Goal: Task Accomplishment & Management: Complete application form

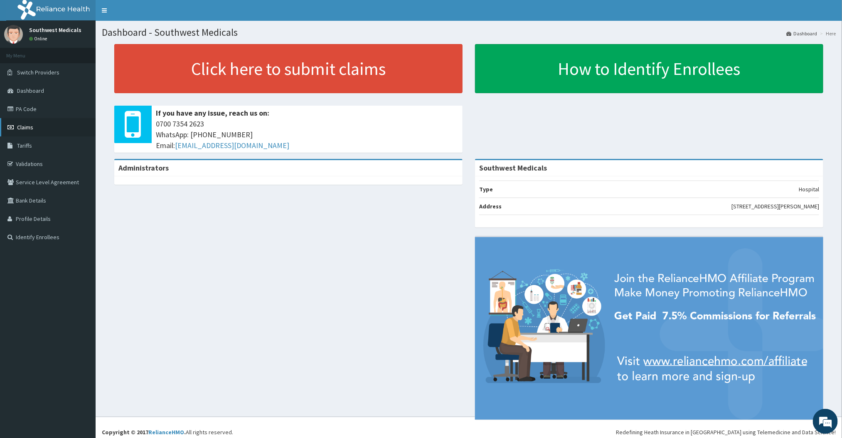
click at [30, 130] on span "Claims" at bounding box center [25, 126] width 16 height 7
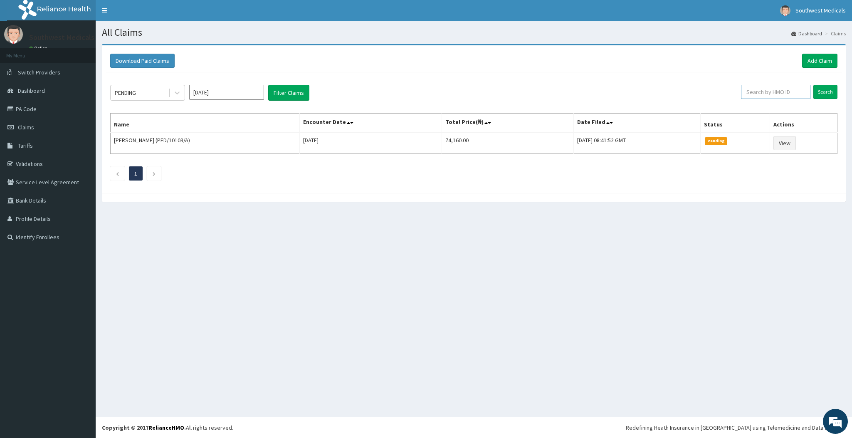
click at [770, 98] on input "text" at bounding box center [775, 92] width 69 height 14
click at [770, 98] on input "h" at bounding box center [775, 92] width 69 height 14
type input "h"
type input "HAW/10007/B"
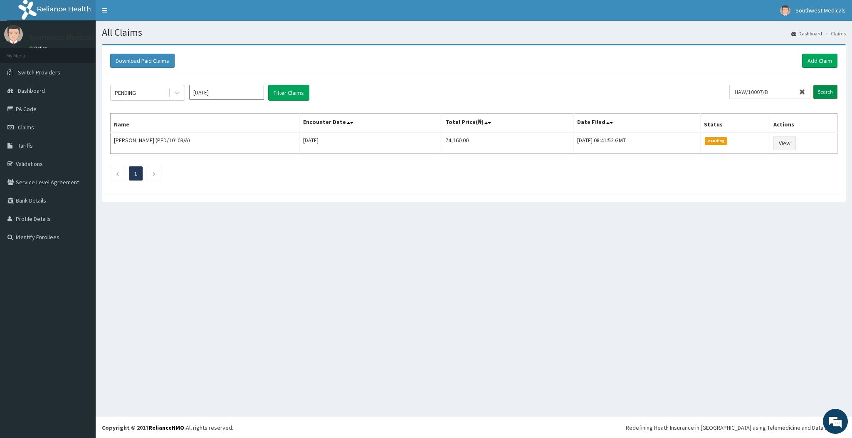
click at [818, 98] on input "Search" at bounding box center [825, 92] width 24 height 14
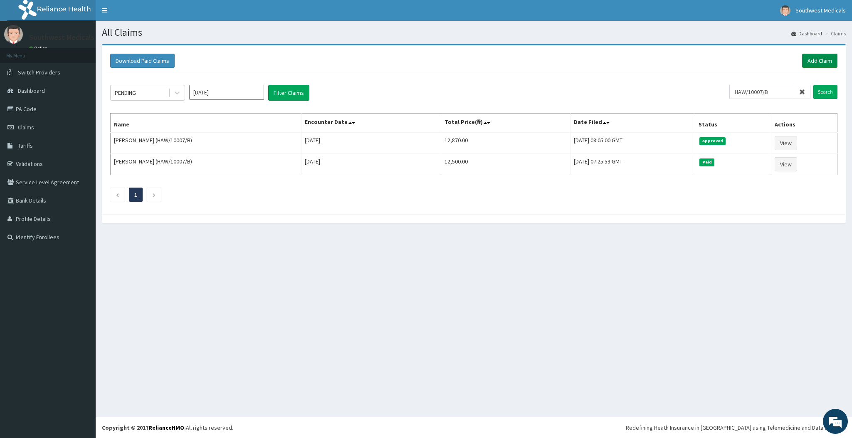
click at [816, 55] on link "Add Claim" at bounding box center [819, 61] width 35 height 14
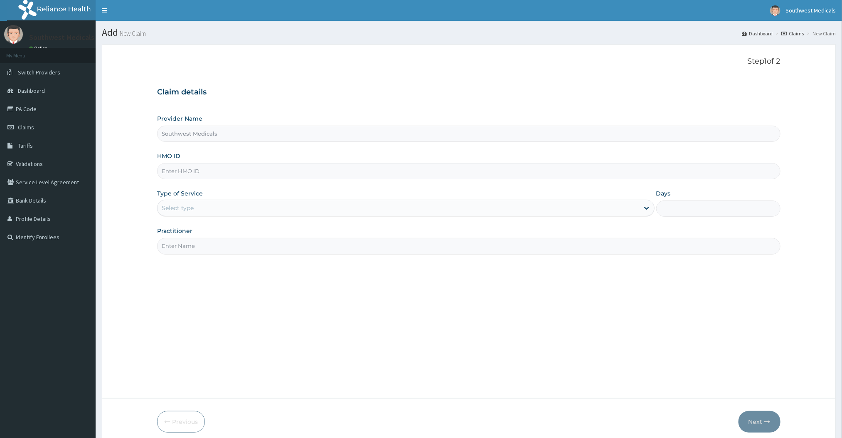
type input "Southwest Medicals"
click at [286, 169] on input "HMO ID" at bounding box center [468, 171] width 623 height 16
type input "h"
type input "HAW/10007/B"
click at [256, 208] on div "Select type" at bounding box center [399, 207] width 482 height 13
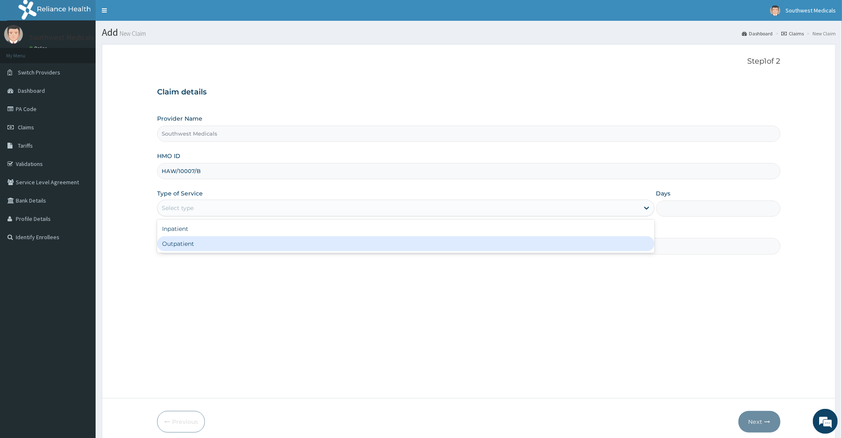
click at [198, 241] on div "Outpatient" at bounding box center [405, 243] width 497 height 15
type input "1"
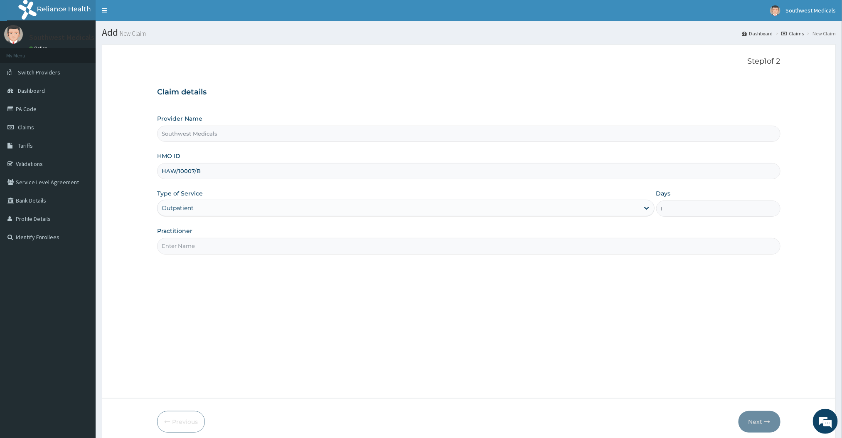
click at [301, 246] on input "Practitioner" at bounding box center [468, 246] width 623 height 16
click at [247, 248] on input "Practitioner" at bounding box center [468, 246] width 623 height 16
type input "DOCTOR [PERSON_NAME]"
click at [754, 431] on button "Next" at bounding box center [760, 422] width 42 height 22
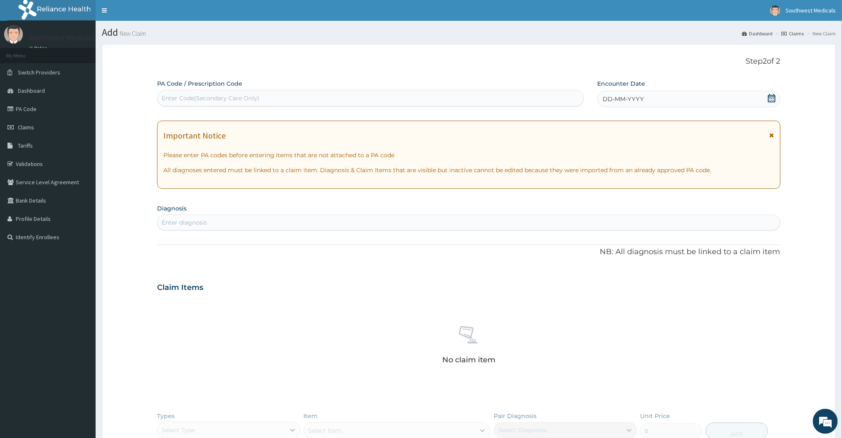
click at [610, 101] on span "DD-MM-YYYY" at bounding box center [623, 99] width 41 height 8
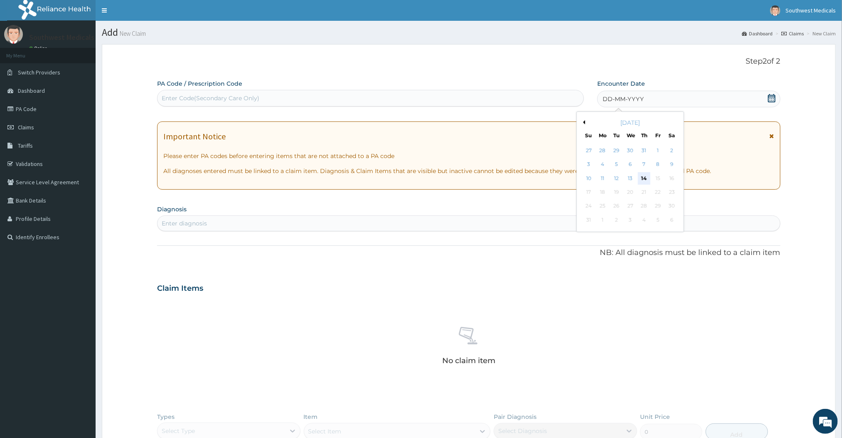
click at [641, 181] on div "14" at bounding box center [644, 178] width 12 height 12
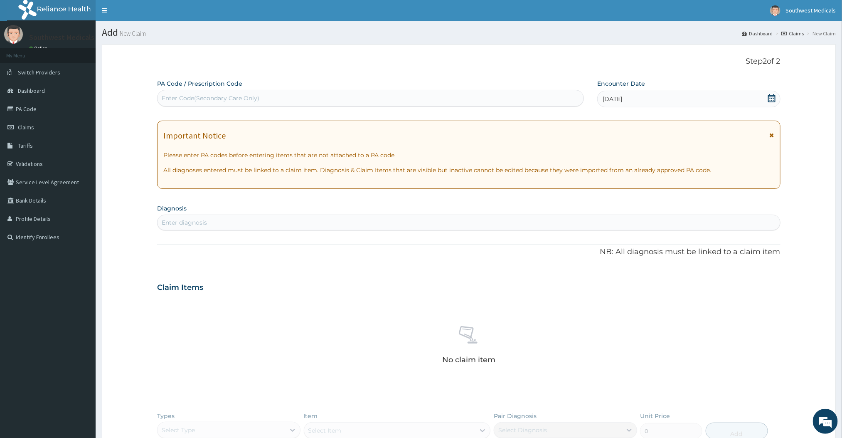
click at [353, 227] on div "Enter diagnosis" at bounding box center [469, 222] width 622 height 13
click at [334, 225] on div "Enter diagnosis" at bounding box center [469, 222] width 622 height 13
type input "HEART"
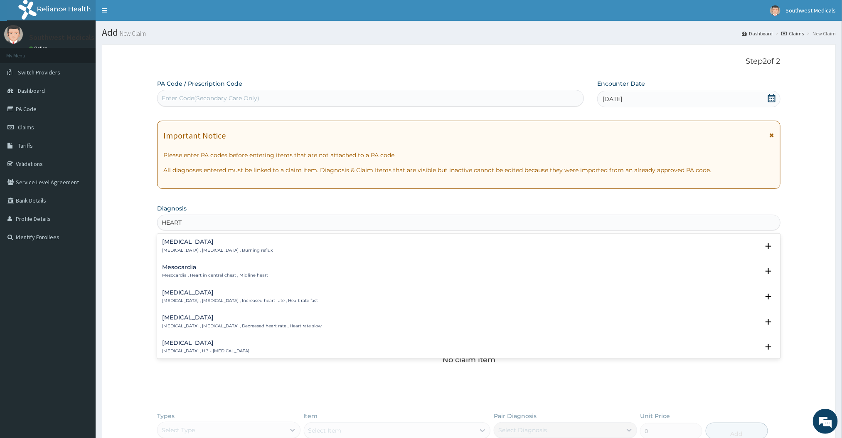
click at [205, 247] on div "Heartburn Heartburn , Pyrosis , Burning reflux" at bounding box center [217, 246] width 111 height 15
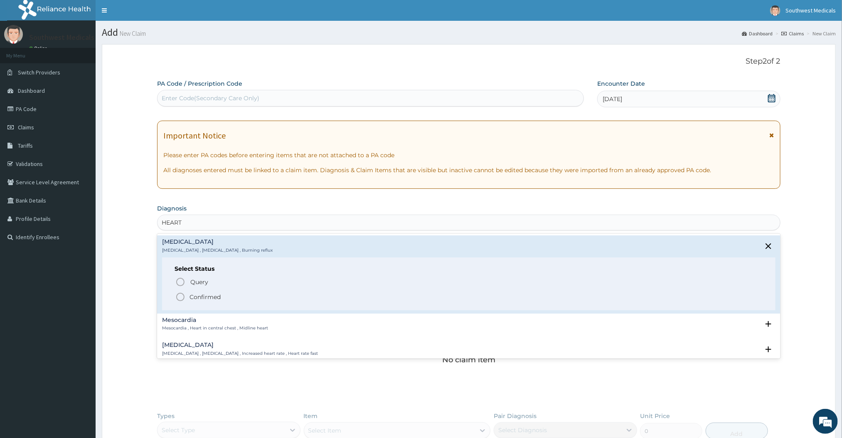
click at [181, 303] on div "Select Status Query Query covers suspected (?), Keep in view (kiv), Ruled out (…" at bounding box center [468, 283] width 613 height 53
click at [181, 299] on icon "status option filled" at bounding box center [180, 297] width 10 height 10
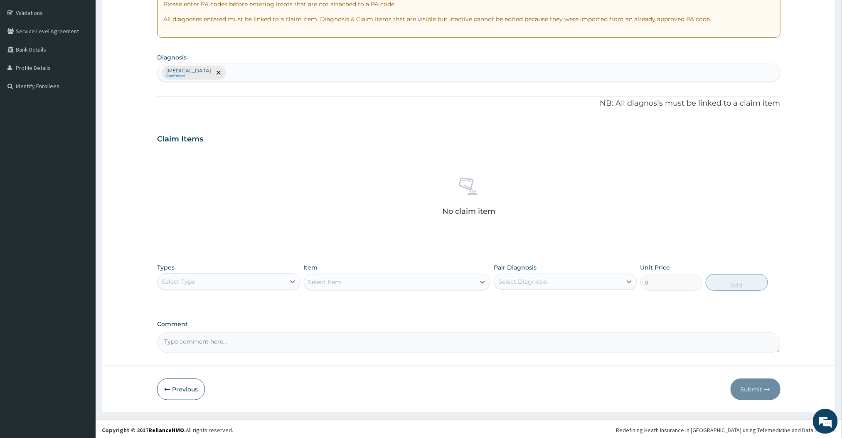
scroll to position [155, 0]
click at [289, 284] on div at bounding box center [292, 279] width 15 height 15
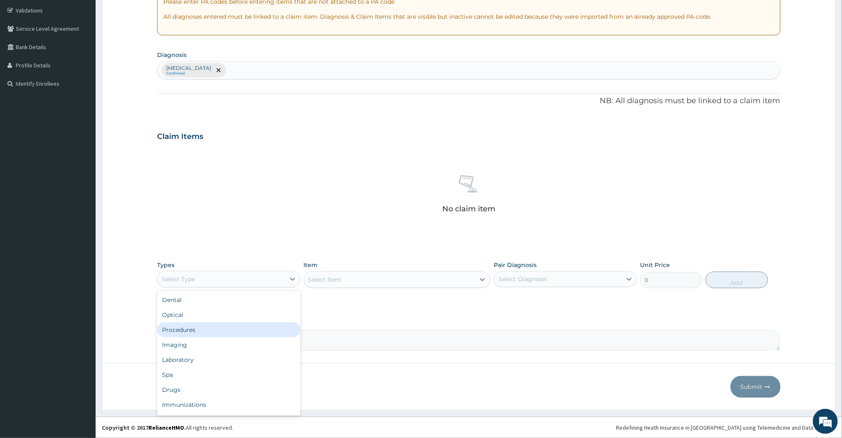
click at [211, 333] on div "Procedures" at bounding box center [228, 329] width 143 height 15
click at [477, 279] on div at bounding box center [482, 279] width 15 height 15
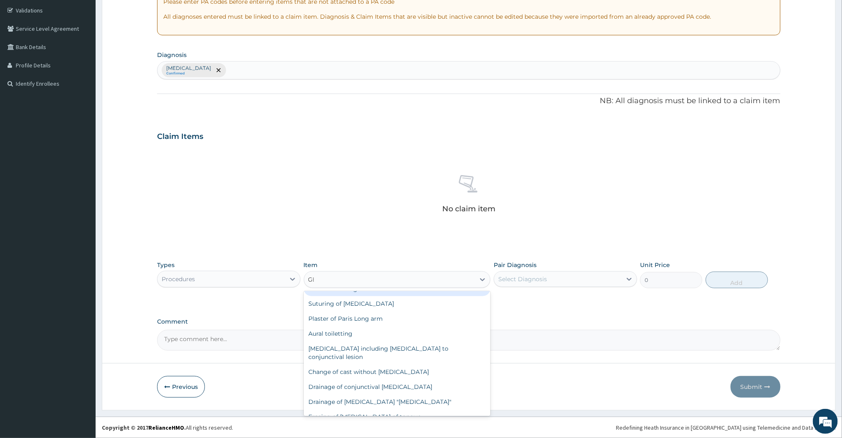
scroll to position [0, 0]
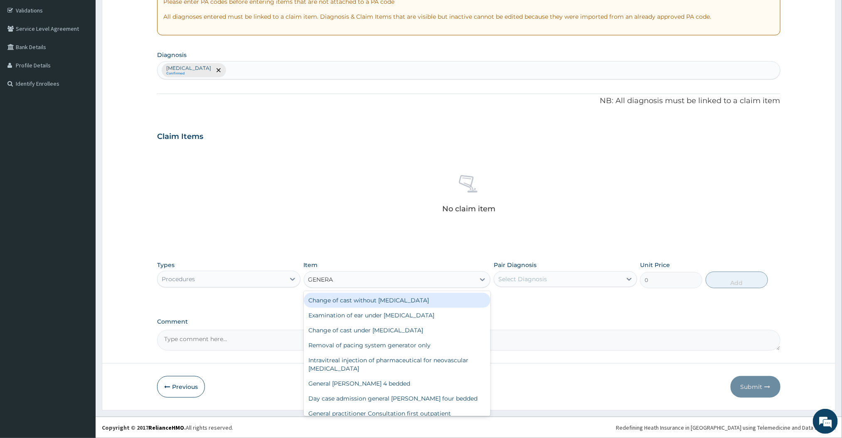
type input "GENERAL"
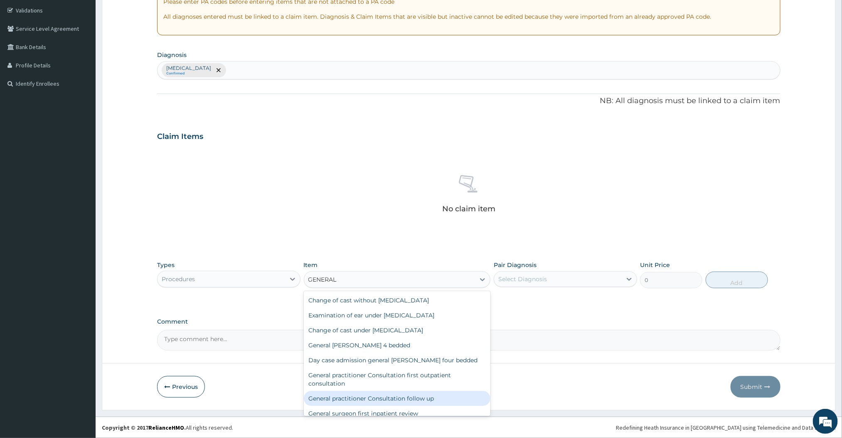
click at [402, 400] on div "General practitioner Consultation follow up" at bounding box center [397, 398] width 187 height 15
type input "2500"
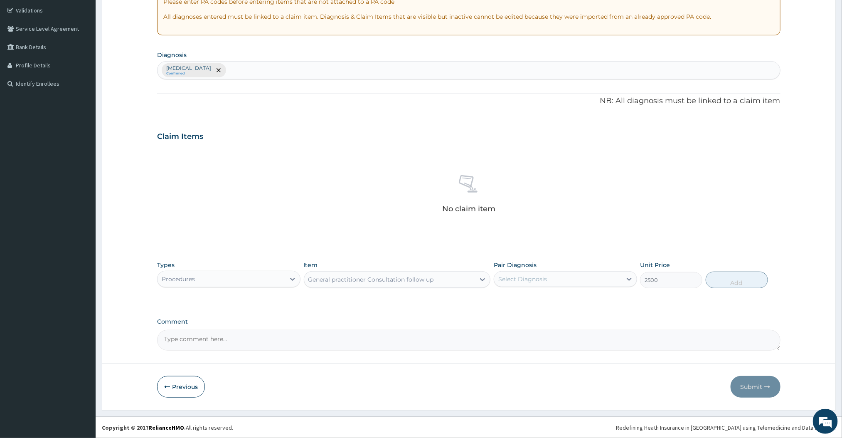
click at [575, 284] on div "Select Diagnosis" at bounding box center [558, 278] width 128 height 13
click at [542, 301] on div "Heartburn" at bounding box center [565, 300] width 143 height 17
checkbox input "true"
click at [679, 311] on div "PA Code / Prescription Code Enter Code(Secondary Care Only) Encounter Date 14-0…" at bounding box center [468, 138] width 623 height 425
click at [749, 276] on button "Add" at bounding box center [737, 280] width 62 height 17
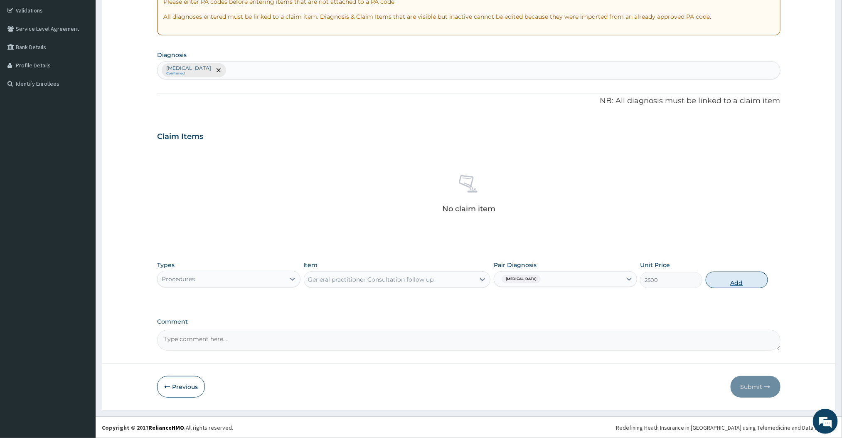
type input "0"
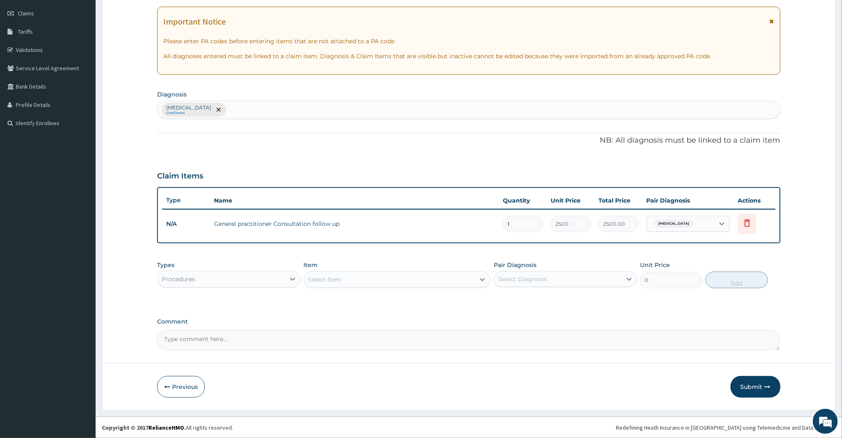
scroll to position [115, 0]
click at [292, 272] on div at bounding box center [292, 279] width 15 height 15
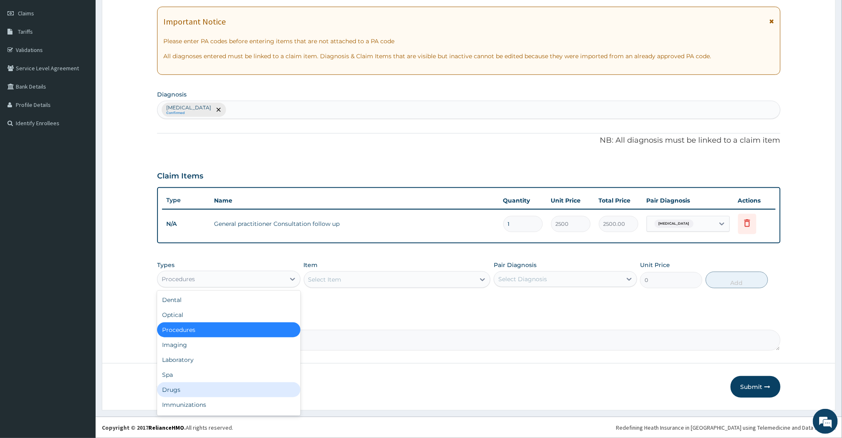
click at [209, 384] on div "Drugs" at bounding box center [228, 389] width 143 height 15
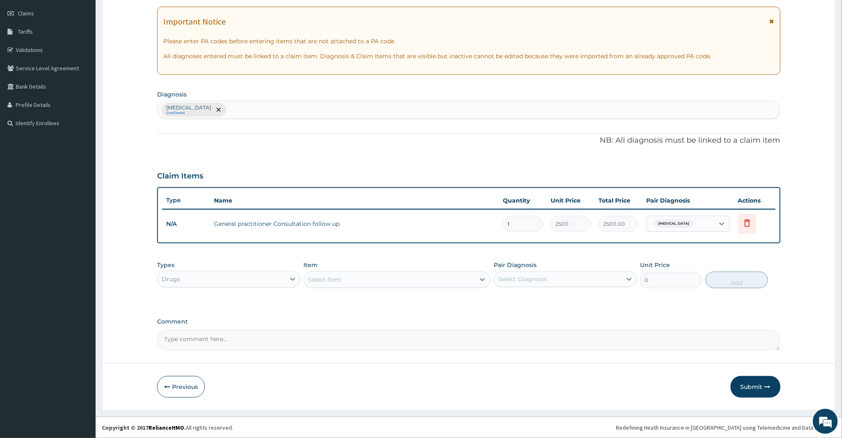
click at [482, 277] on icon at bounding box center [483, 279] width 8 height 8
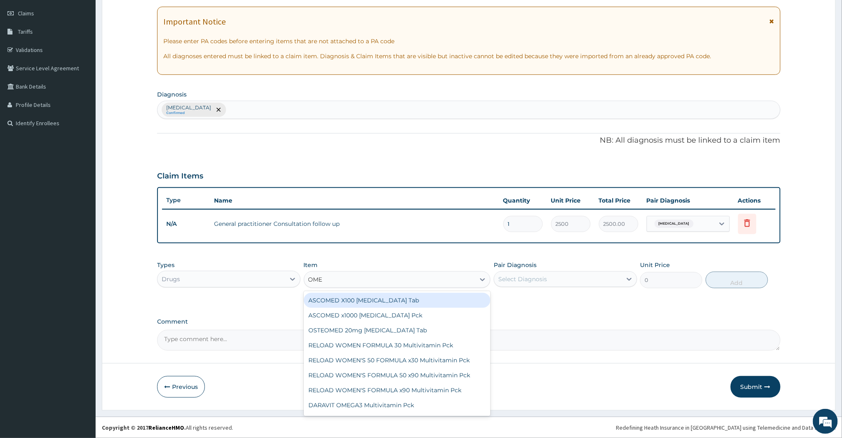
type input "OMEPRAZOLE"
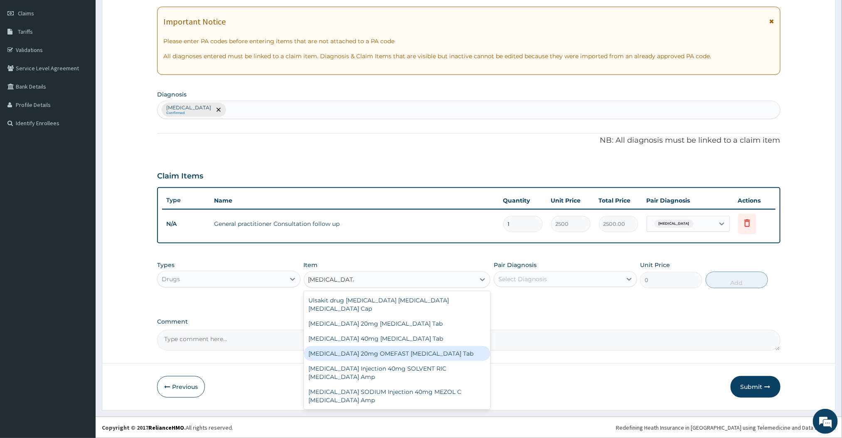
click at [399, 346] on div "OMEPRAZOLE 20mg OMEFAST Omeprazole Tab" at bounding box center [397, 353] width 187 height 15
type input "648"
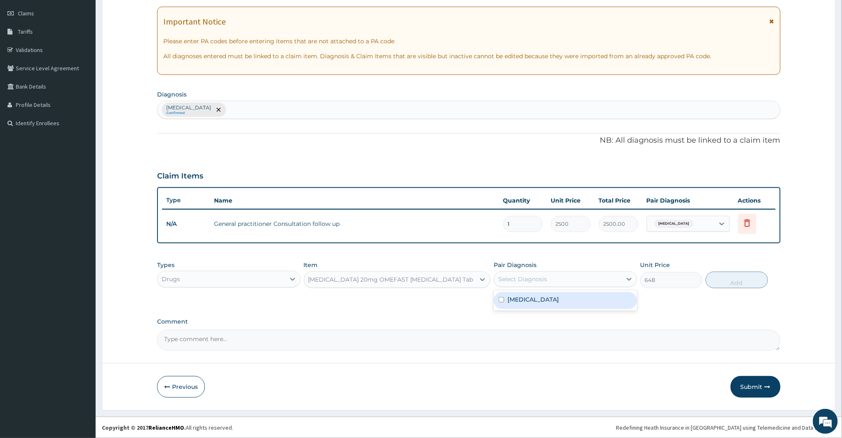
click at [556, 282] on div "Select Diagnosis" at bounding box center [558, 278] width 128 height 13
click at [526, 300] on label "Heartburn" at bounding box center [534, 299] width 52 height 8
checkbox input "true"
click at [729, 283] on button "Add" at bounding box center [737, 280] width 62 height 17
type input "0"
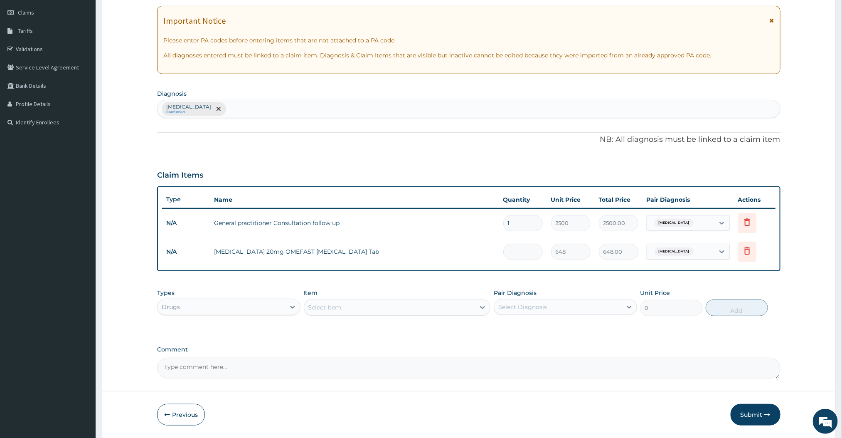
type input "0.00"
type input "5"
type input "3240.00"
type input "5"
click at [457, 313] on div "Select Item" at bounding box center [389, 307] width 171 height 13
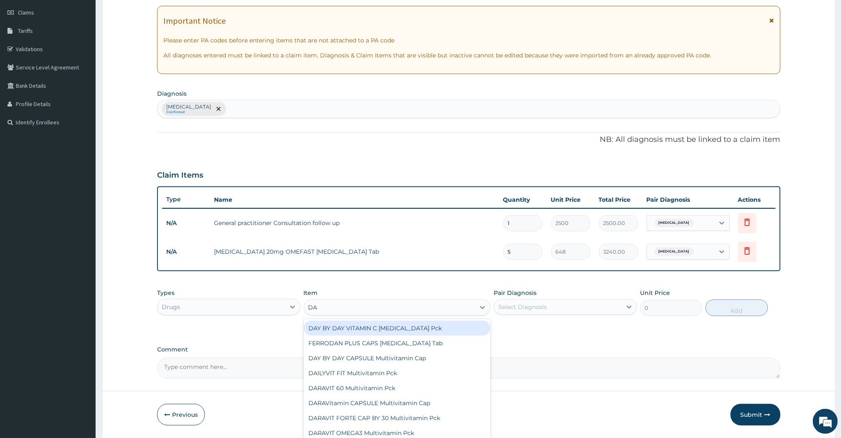
type input "DAN"
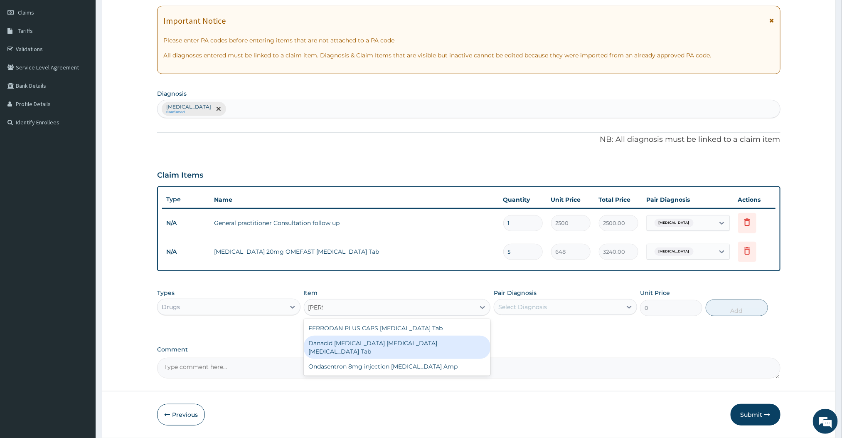
click at [415, 352] on div "Danacid Aluminum hydroxide Magnesium hydroxide simethicone Tab" at bounding box center [397, 347] width 187 height 23
type input "12"
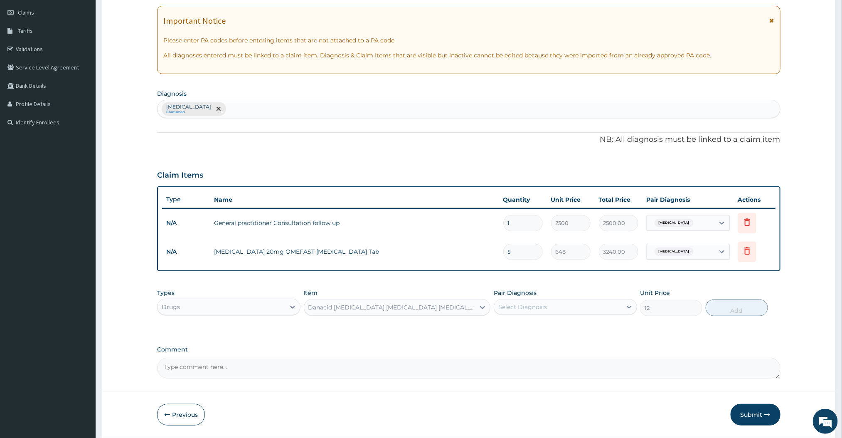
click at [490, 347] on label "Comment" at bounding box center [468, 349] width 623 height 7
click at [490, 358] on textarea "Comment" at bounding box center [468, 368] width 623 height 21
click at [629, 306] on icon at bounding box center [629, 307] width 8 height 8
click at [575, 327] on div "Heartburn" at bounding box center [565, 328] width 143 height 17
checkbox input "true"
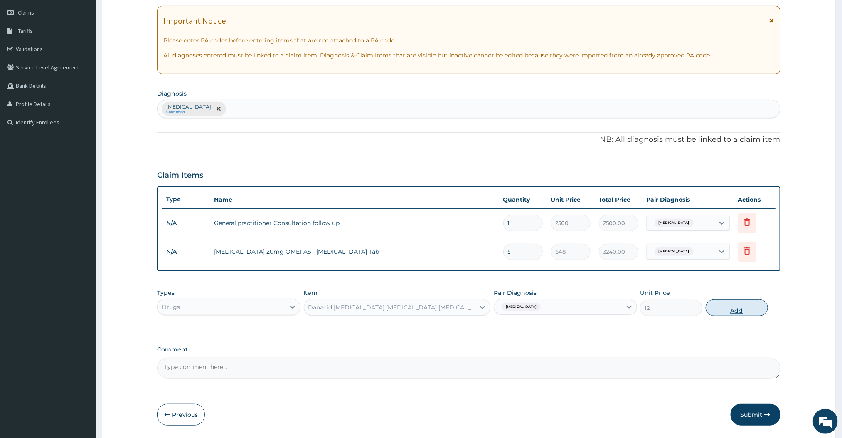
click at [715, 305] on button "Add" at bounding box center [737, 307] width 62 height 17
type input "0"
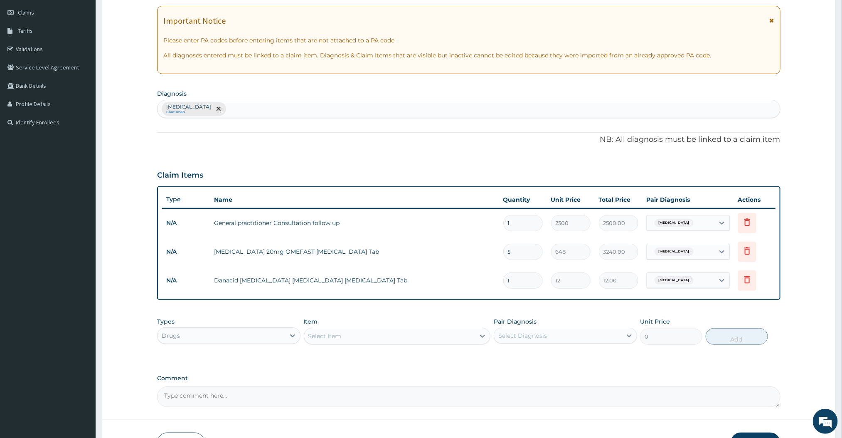
type input "0.00"
type input "5"
type input "60.00"
type input "5"
click at [558, 354] on div "Types Drugs Item Select Item Pair Diagnosis Select Diagnosis Unit Price 0 Add" at bounding box center [468, 337] width 623 height 48
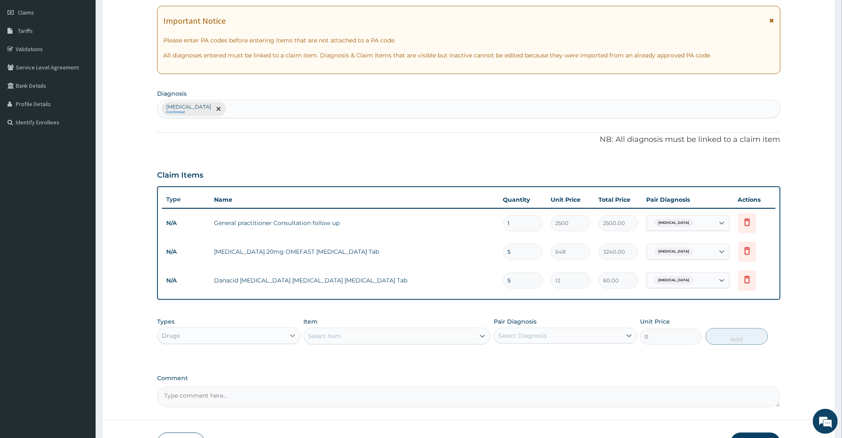
click at [295, 338] on icon at bounding box center [293, 335] width 8 height 8
click at [447, 337] on div "Select Item" at bounding box center [389, 335] width 171 height 13
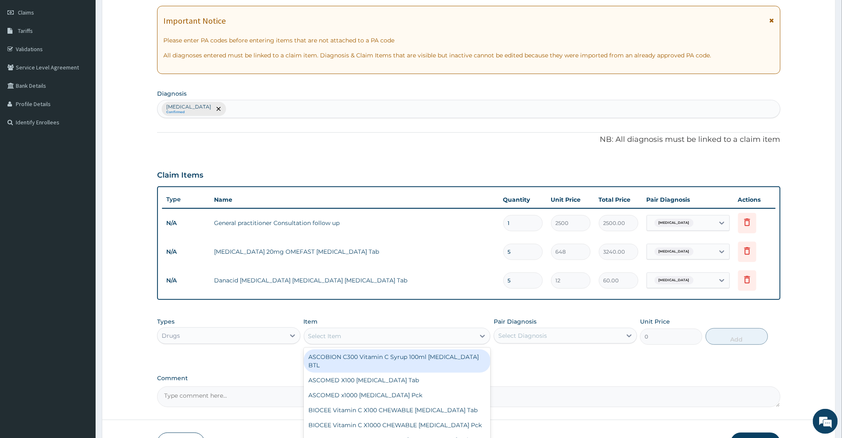
click at [520, 359] on div "Types Drugs Item option Danacid Aluminum hydroxide Magnesium hydroxide simethic…" at bounding box center [468, 337] width 623 height 48
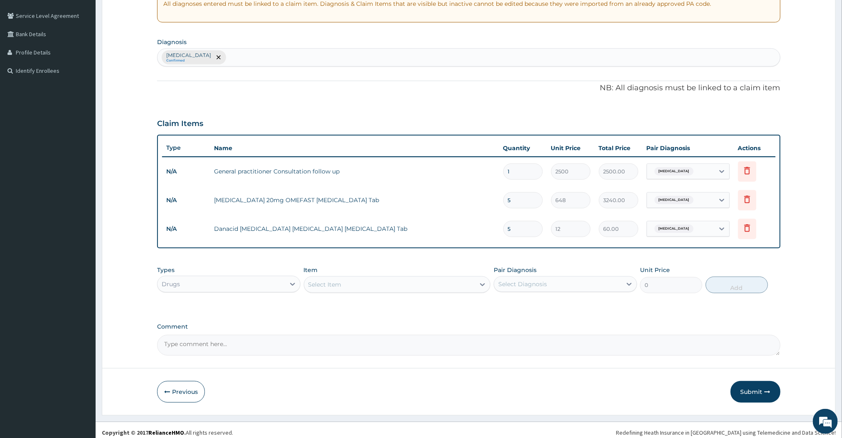
scroll to position [172, 0]
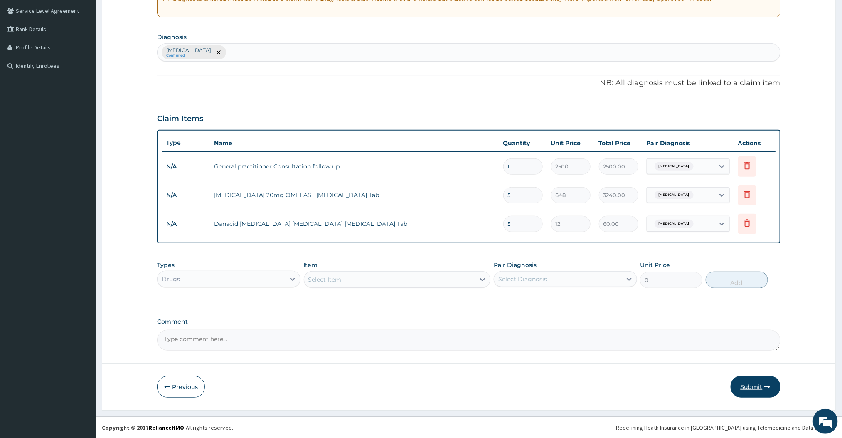
click at [743, 390] on button "Submit" at bounding box center [756, 387] width 50 height 22
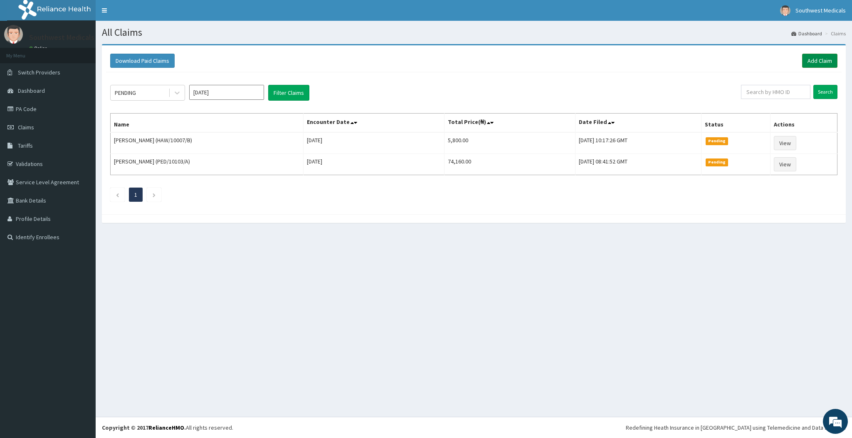
click at [809, 59] on link "Add Claim" at bounding box center [819, 61] width 35 height 14
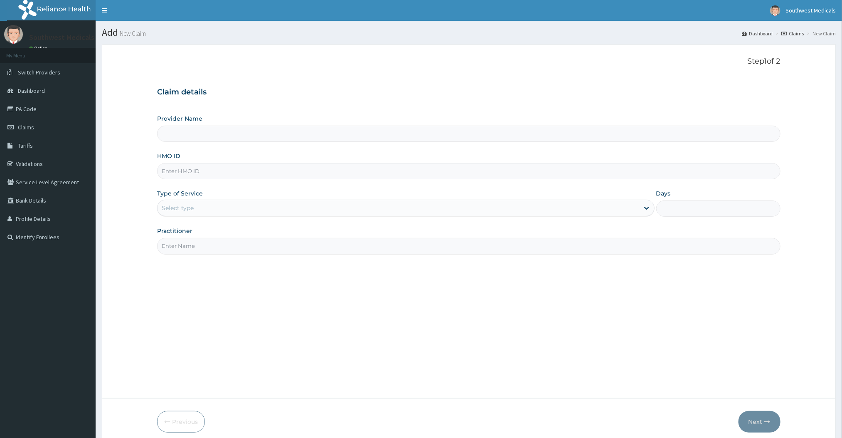
click at [221, 178] on input "HMO ID" at bounding box center [468, 171] width 623 height 16
type input "FAB/10707/B"
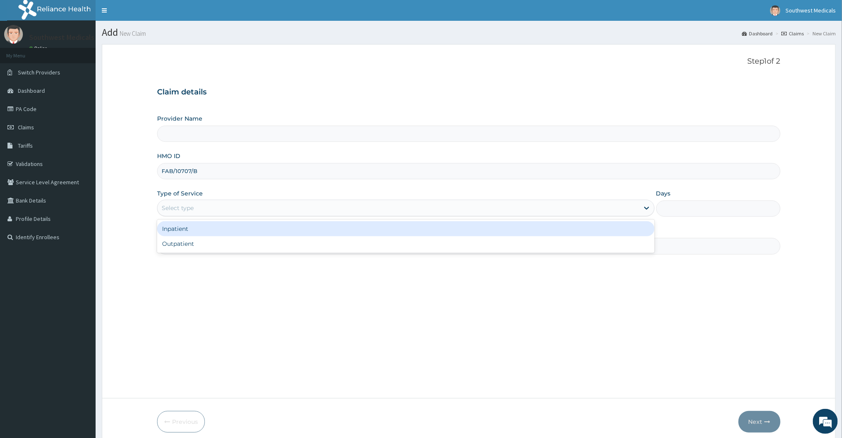
click at [226, 207] on div "Select type" at bounding box center [399, 207] width 482 height 13
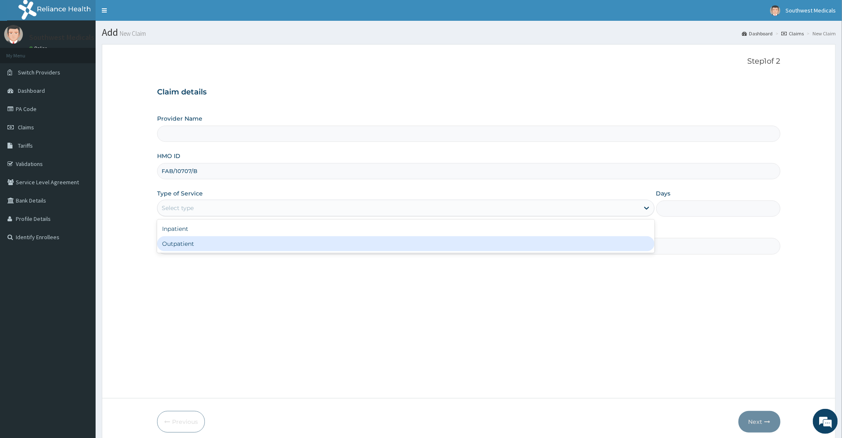
click at [211, 241] on div "Outpatient" at bounding box center [405, 243] width 497 height 15
type input "1"
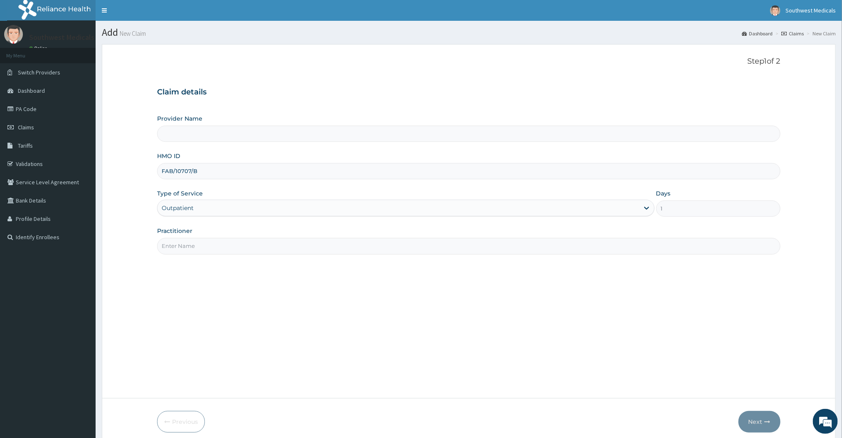
click at [212, 254] on input "Practitioner" at bounding box center [468, 246] width 623 height 16
type input "DOCTOR BENJAMIN"
click at [763, 417] on button "Next" at bounding box center [760, 422] width 42 height 22
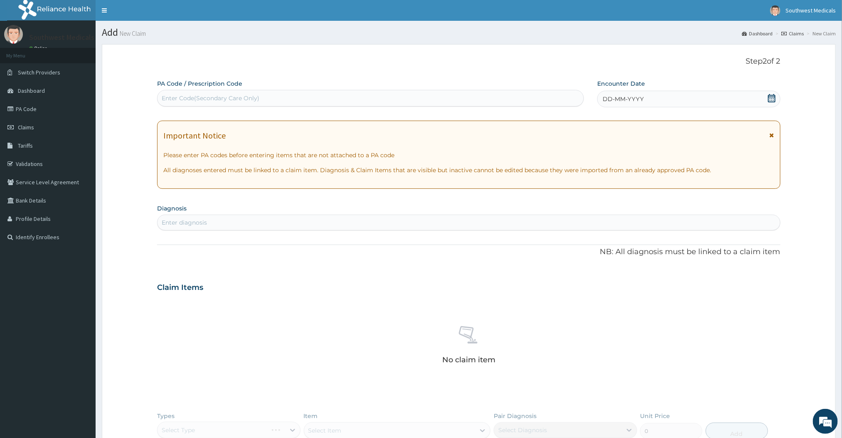
click at [640, 105] on div "DD-MM-YYYY" at bounding box center [689, 99] width 183 height 17
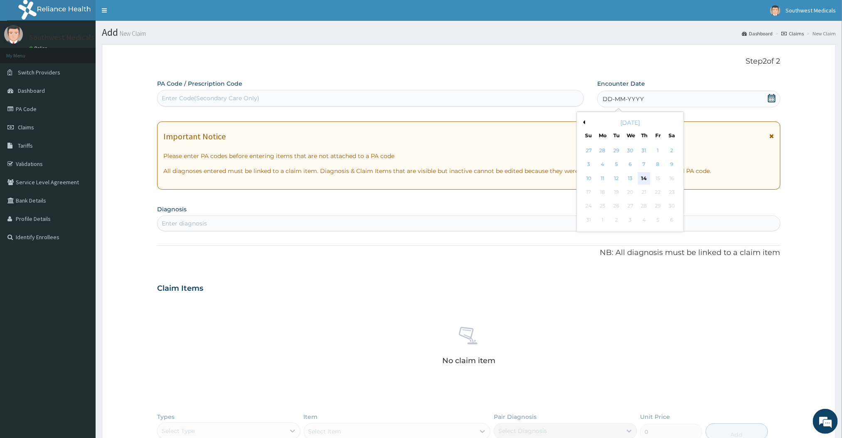
click at [647, 175] on div "14" at bounding box center [644, 178] width 12 height 12
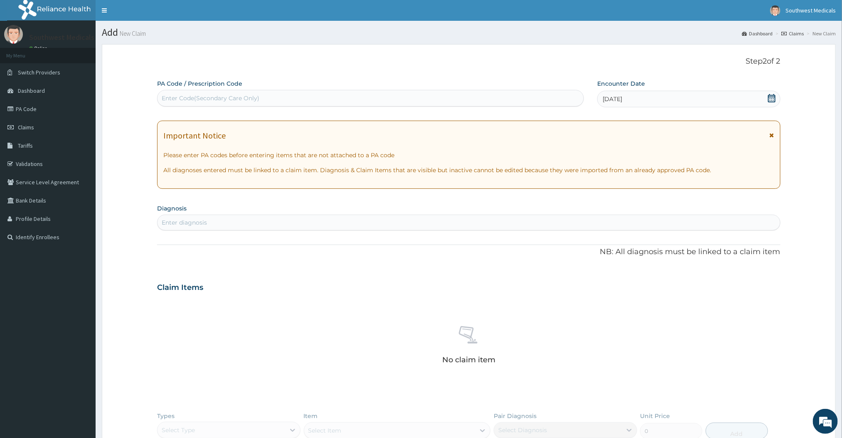
click at [322, 221] on div "Enter diagnosis" at bounding box center [469, 222] width 622 height 13
click at [303, 226] on div "BREAST BREAST" at bounding box center [460, 222] width 605 height 13
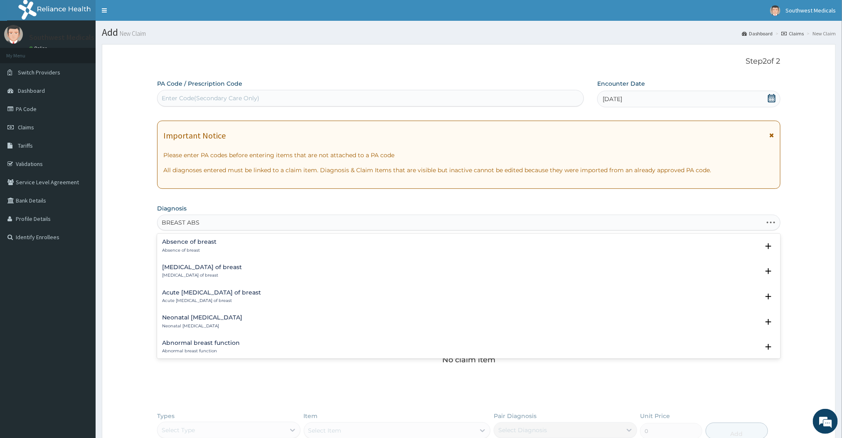
type input "BREAST ABSC"
click at [186, 247] on p "Abscess of breast" at bounding box center [202, 250] width 80 height 6
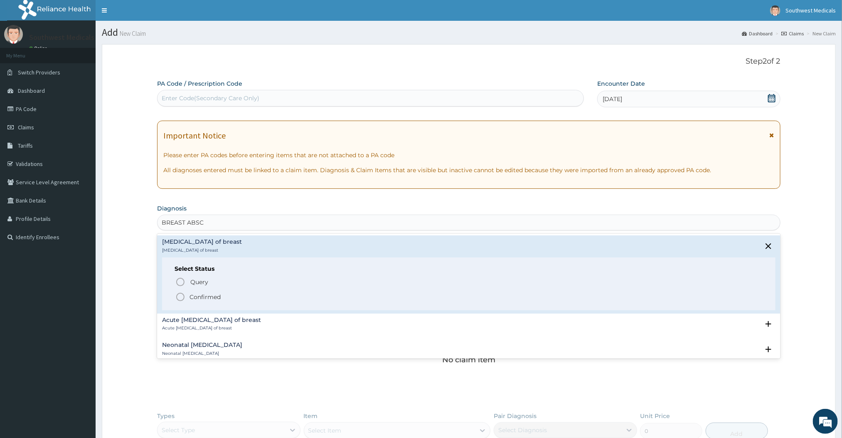
click at [185, 294] on icon "status option filled" at bounding box center [180, 297] width 10 height 10
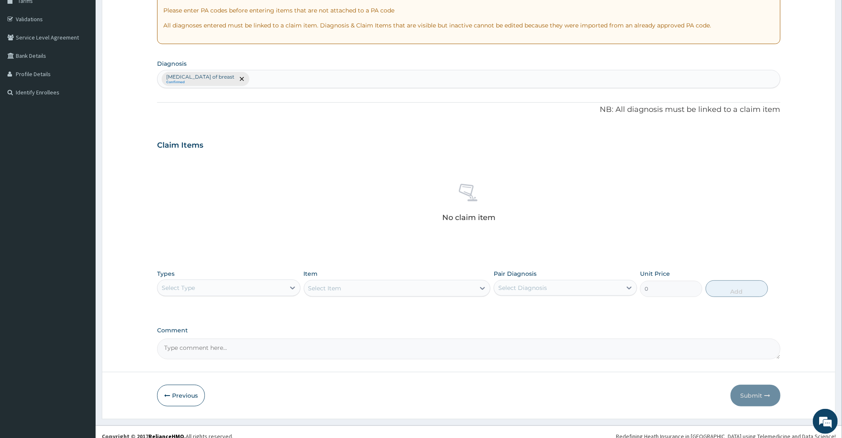
scroll to position [155, 0]
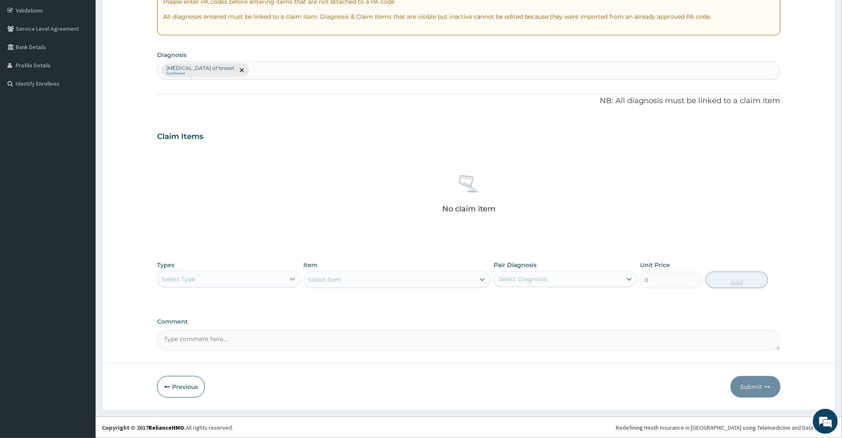
click at [294, 281] on icon at bounding box center [293, 279] width 8 height 8
click at [231, 332] on div "Procedures" at bounding box center [228, 329] width 143 height 15
click at [462, 281] on div "Select Item" at bounding box center [397, 279] width 187 height 17
click at [482, 282] on icon at bounding box center [483, 279] width 8 height 8
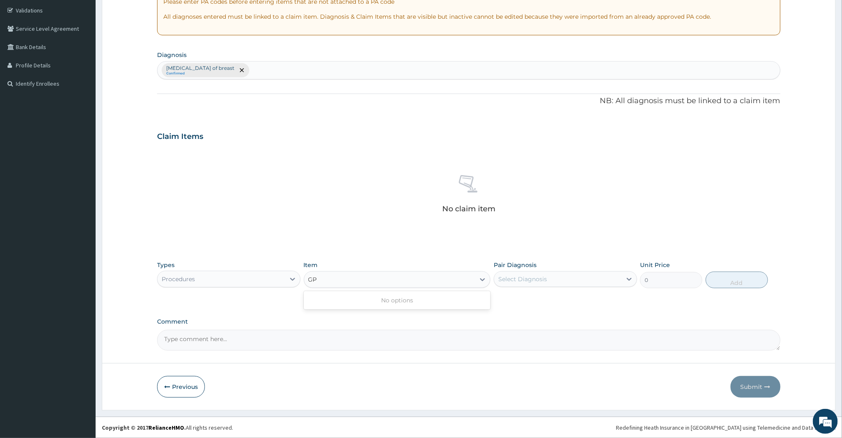
type input "G"
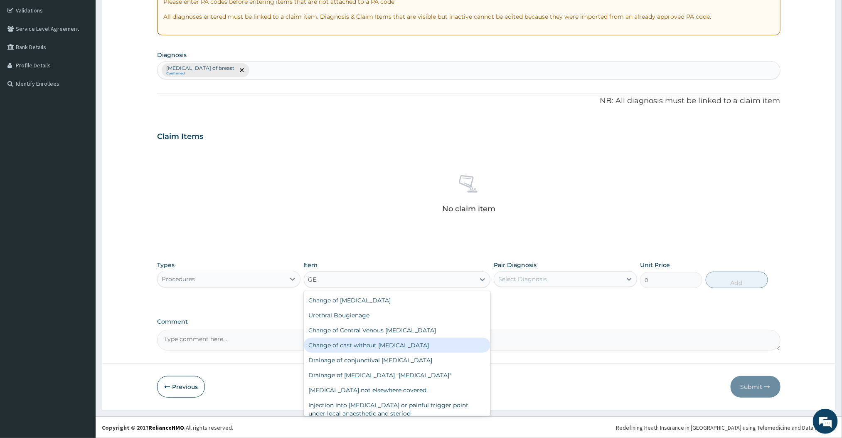
type input "G"
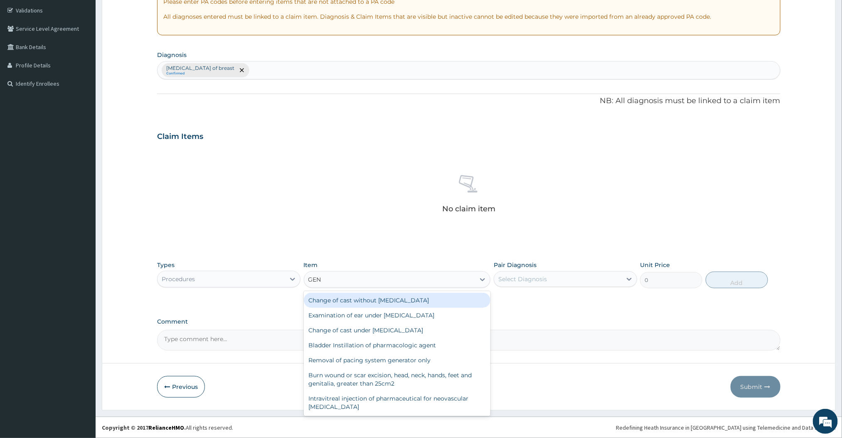
type input "GENERAL"
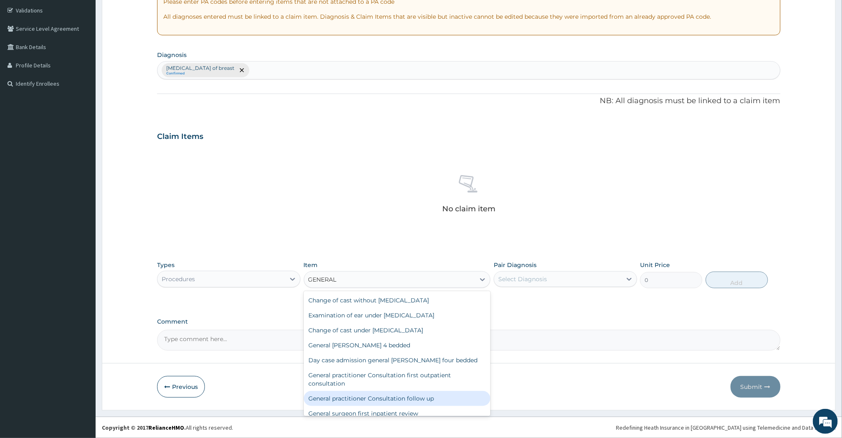
click at [417, 393] on div "General practitioner Consultation follow up" at bounding box center [397, 398] width 187 height 15
type input "2500"
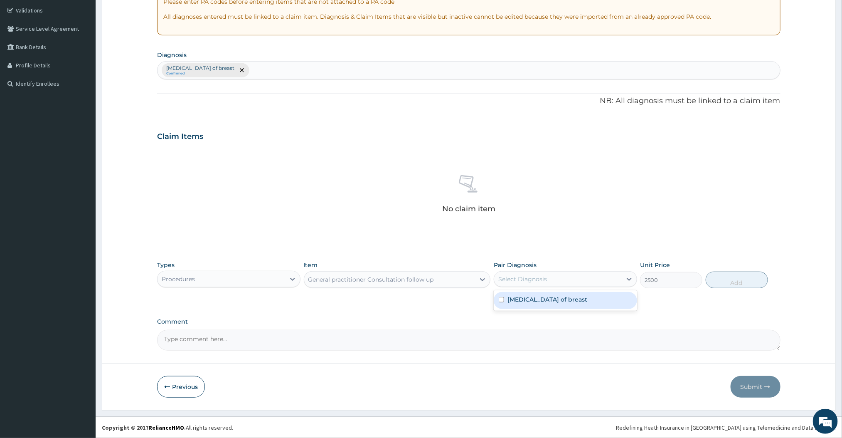
click at [579, 276] on div "Select Diagnosis" at bounding box center [558, 278] width 128 height 13
click at [539, 303] on label "Abscess of breast" at bounding box center [548, 299] width 80 height 8
checkbox input "true"
click at [734, 281] on button "Add" at bounding box center [737, 280] width 62 height 17
type input "0"
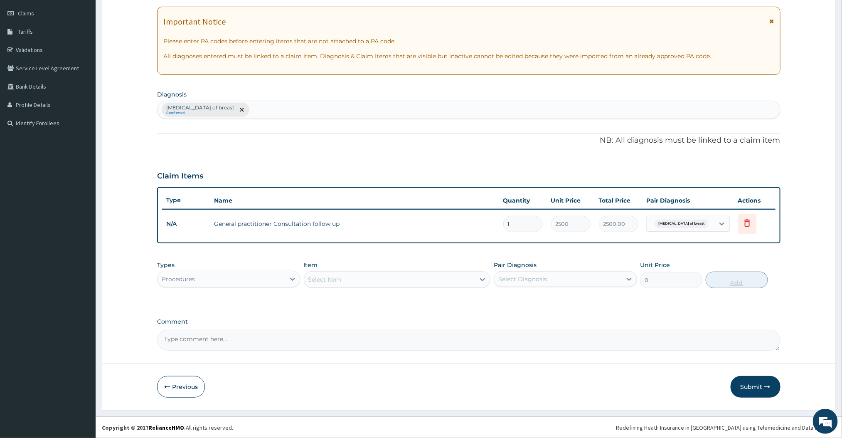
scroll to position [115, 0]
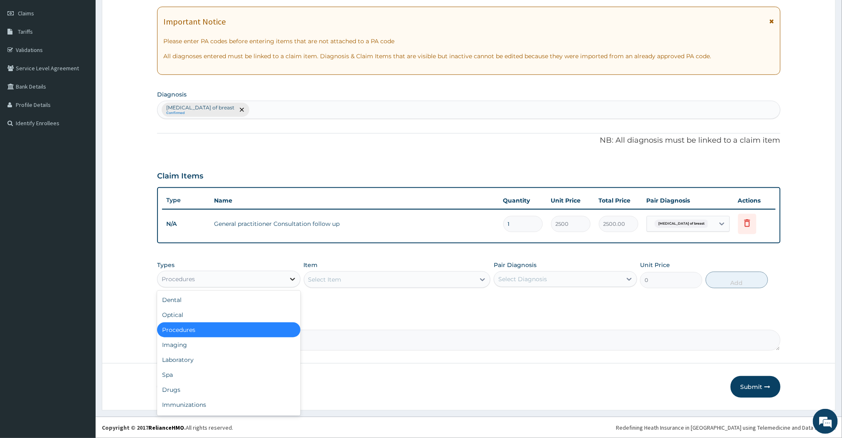
click at [296, 280] on icon at bounding box center [293, 279] width 8 height 8
click at [187, 390] on div "Drugs" at bounding box center [228, 389] width 143 height 15
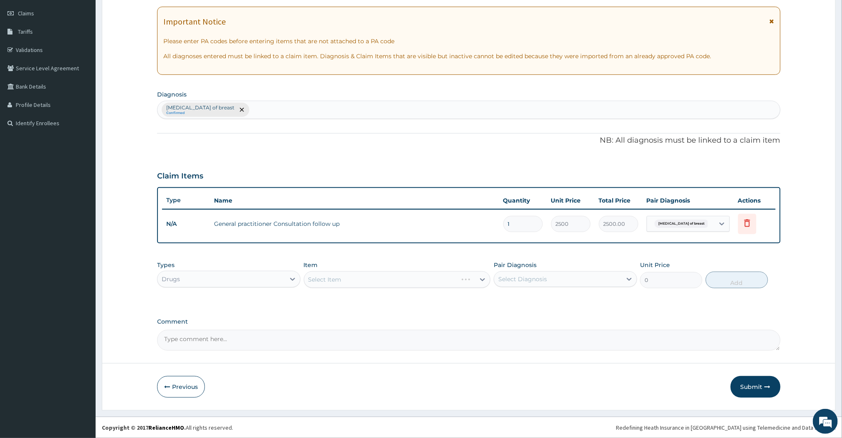
click at [445, 283] on div "Select Item" at bounding box center [397, 279] width 187 height 17
click at [483, 282] on icon at bounding box center [483, 279] width 8 height 8
click at [419, 279] on div "Select Item" at bounding box center [389, 279] width 171 height 13
click at [483, 281] on icon at bounding box center [483, 279] width 8 height 8
click at [448, 281] on div "Select Item" at bounding box center [389, 279] width 171 height 13
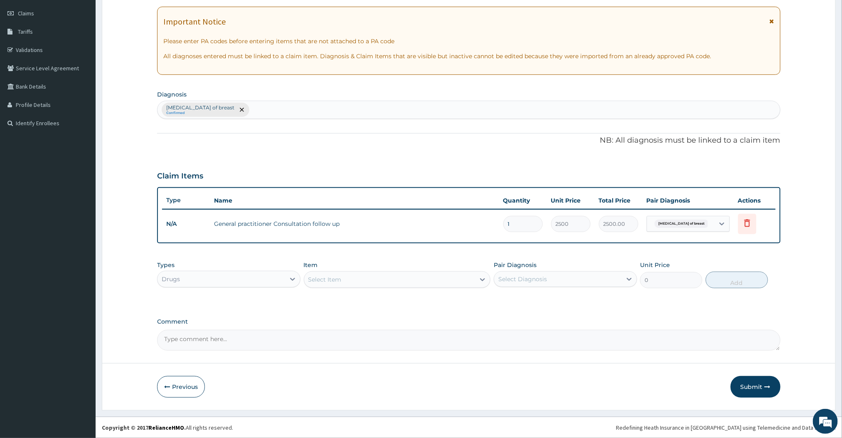
click at [474, 281] on div "Select Item" at bounding box center [389, 279] width 171 height 13
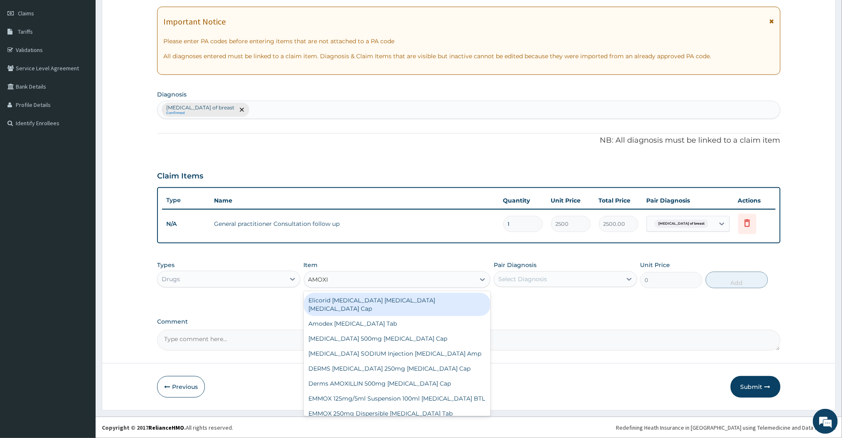
type input "AMOXICL"
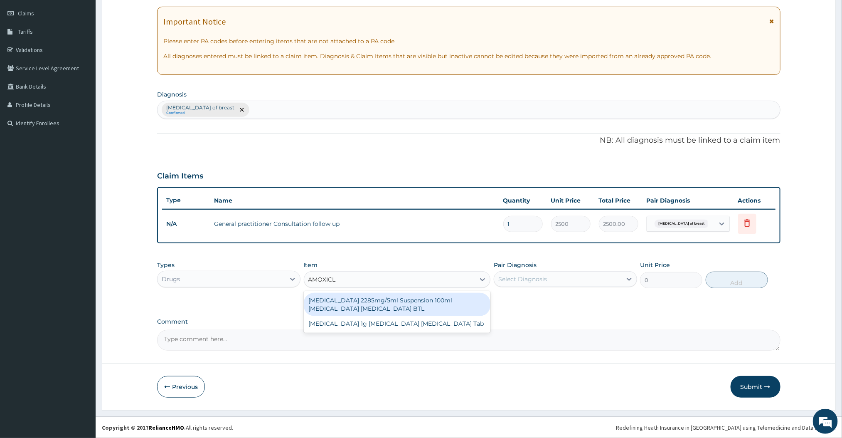
click at [361, 310] on div "CO AMOXICLAV 2285mg/5ml Suspension 100ml Amoxicillin Clavulanic Acid BTL" at bounding box center [397, 304] width 187 height 23
type input "360"
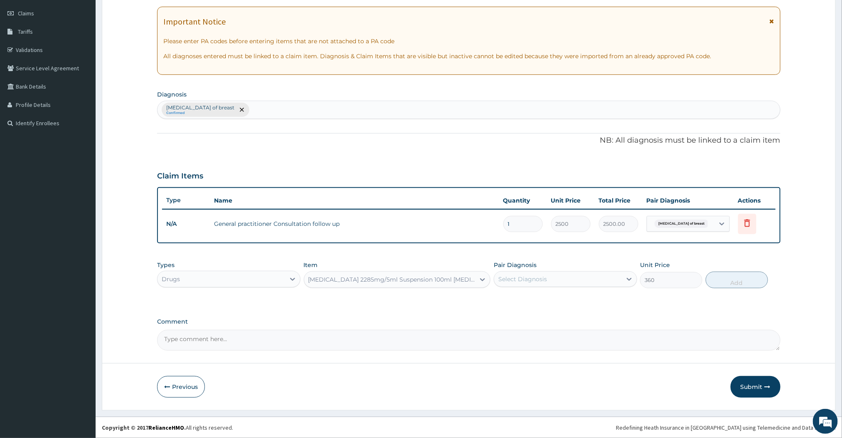
click at [564, 274] on div "Select Diagnosis" at bounding box center [558, 278] width 128 height 13
click at [511, 300] on label "Abscess of breast" at bounding box center [548, 299] width 80 height 8
checkbox input "true"
click at [730, 283] on button "Add" at bounding box center [737, 280] width 62 height 17
type input "0"
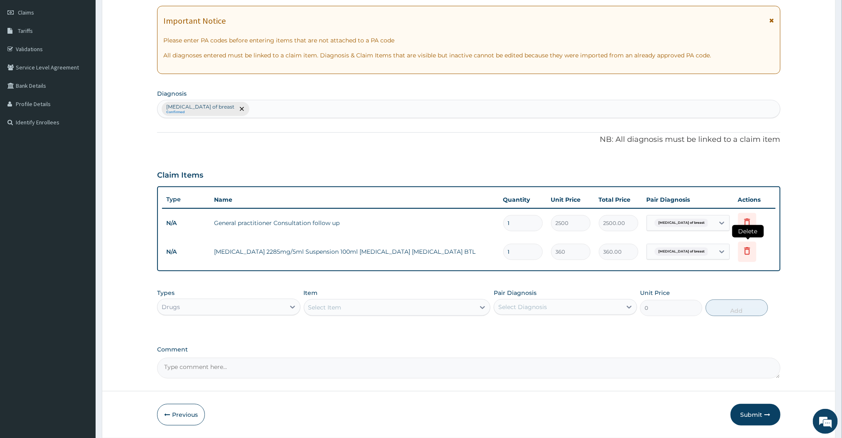
click at [750, 255] on icon at bounding box center [748, 251] width 10 height 10
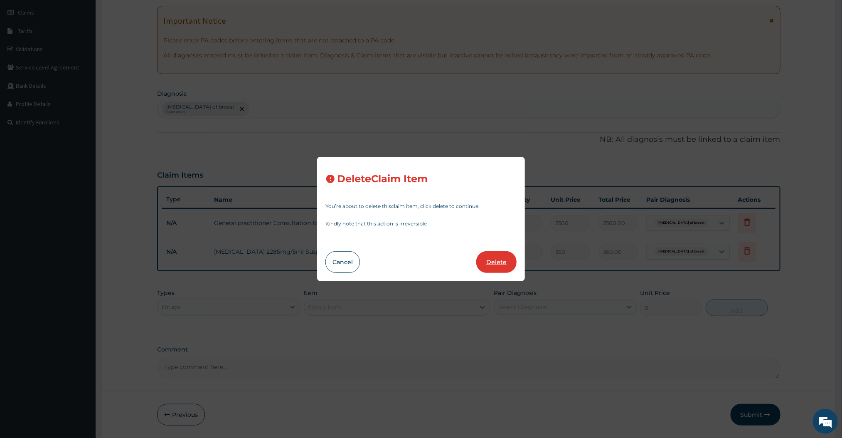
click at [496, 261] on button "Delete" at bounding box center [497, 262] width 40 height 22
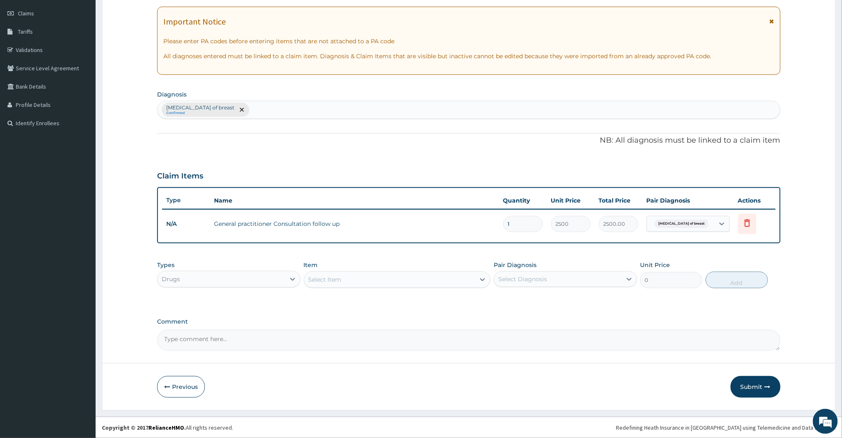
click at [387, 286] on div "Select Item" at bounding box center [397, 279] width 187 height 17
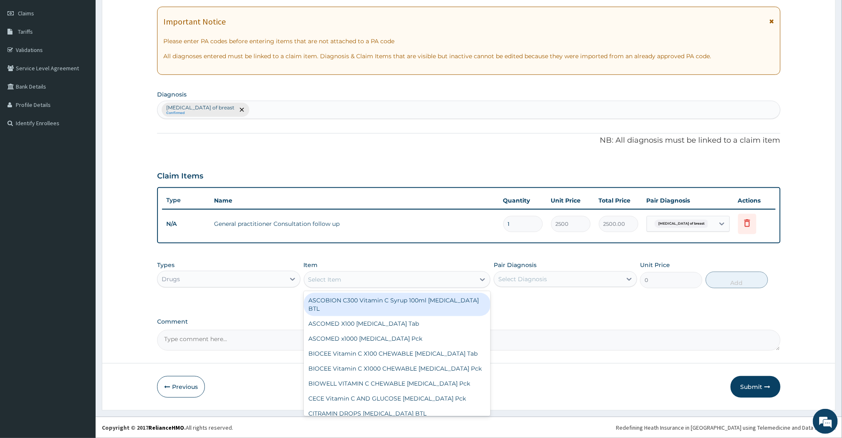
click at [377, 282] on div "Select Item" at bounding box center [389, 279] width 171 height 13
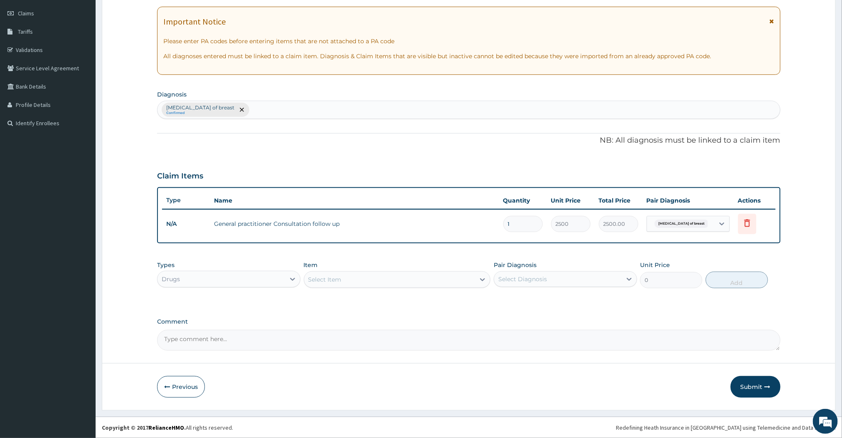
click at [377, 282] on div "Select Item" at bounding box center [389, 279] width 171 height 13
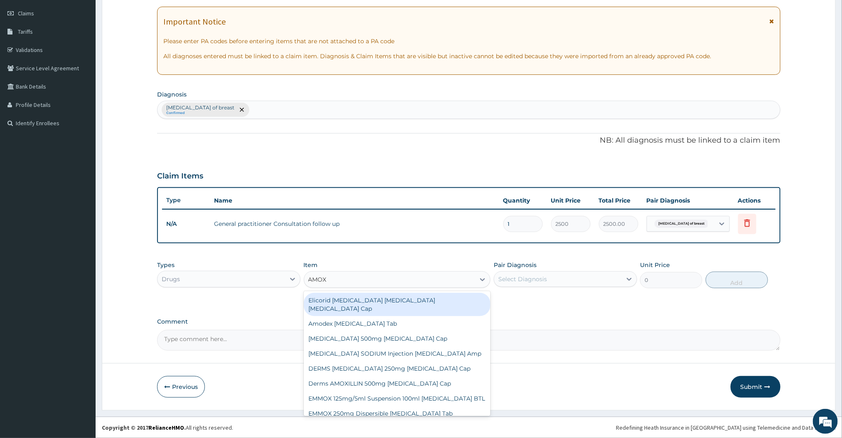
type input "AMOXI"
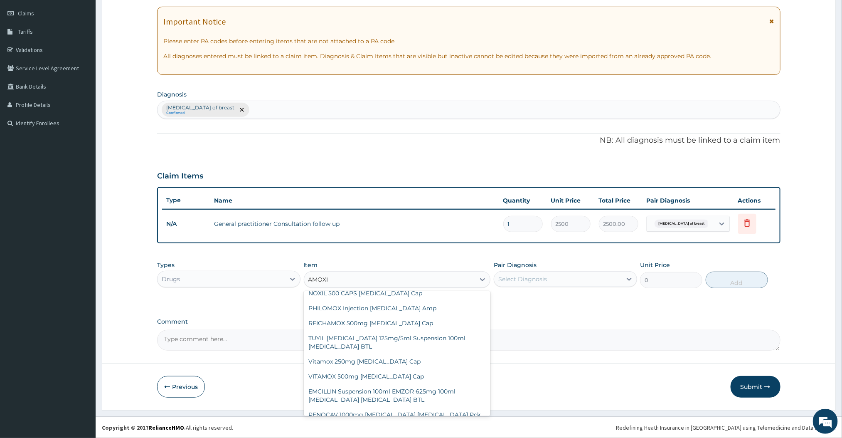
scroll to position [299, 0]
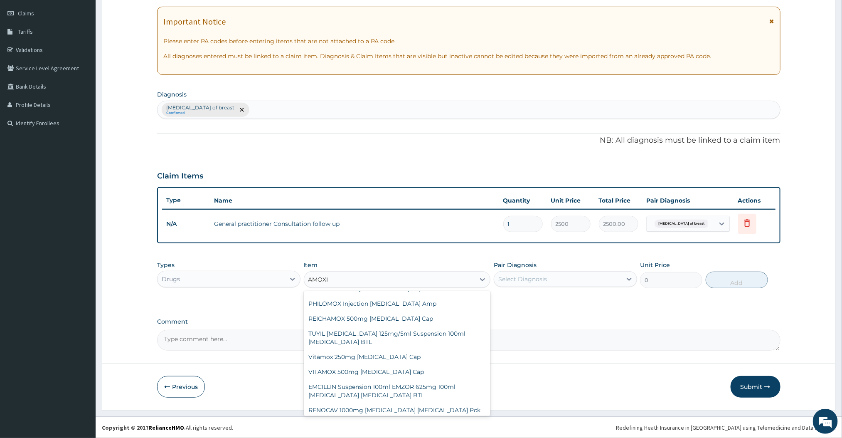
click at [447, 417] on div "AMOKSIKLAV 625mg Amoxicillin Clavulanic Acid Tab" at bounding box center [397, 428] width 187 height 23
type input "144"
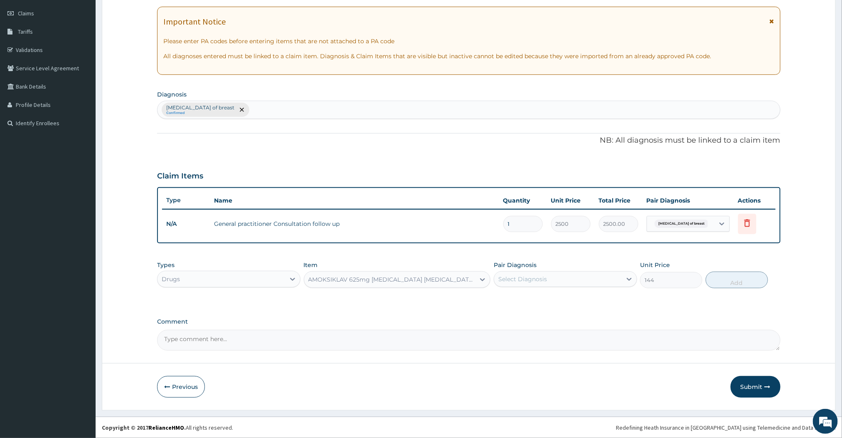
click at [602, 281] on div "Select Diagnosis" at bounding box center [558, 278] width 128 height 13
click at [600, 297] on div "Abscess of breast" at bounding box center [565, 300] width 143 height 17
checkbox input "true"
click at [740, 274] on button "Add" at bounding box center [737, 280] width 62 height 17
type input "0"
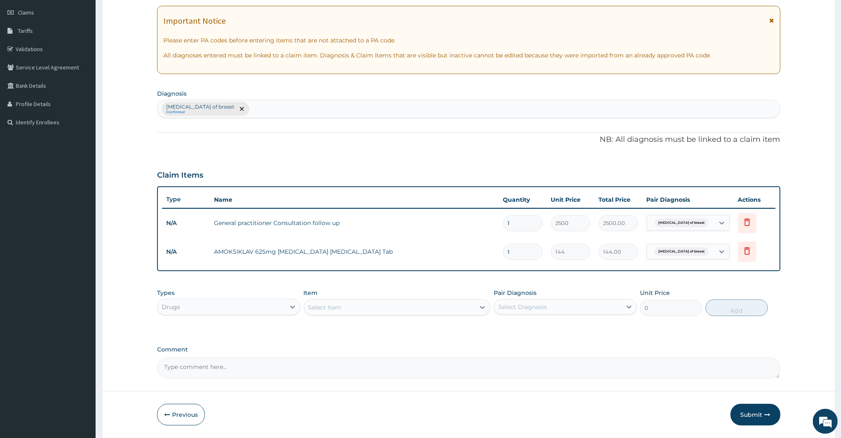
type input "10"
type input "1440.00"
type input "10"
click at [483, 309] on icon at bounding box center [483, 307] width 5 height 3
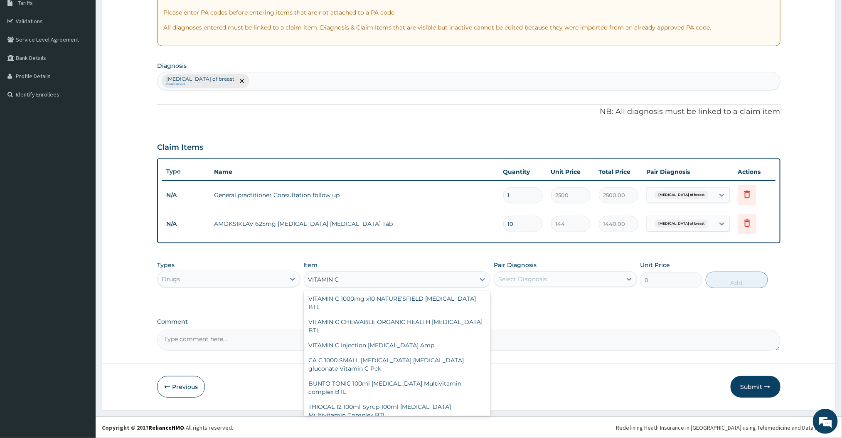
scroll to position [336, 0]
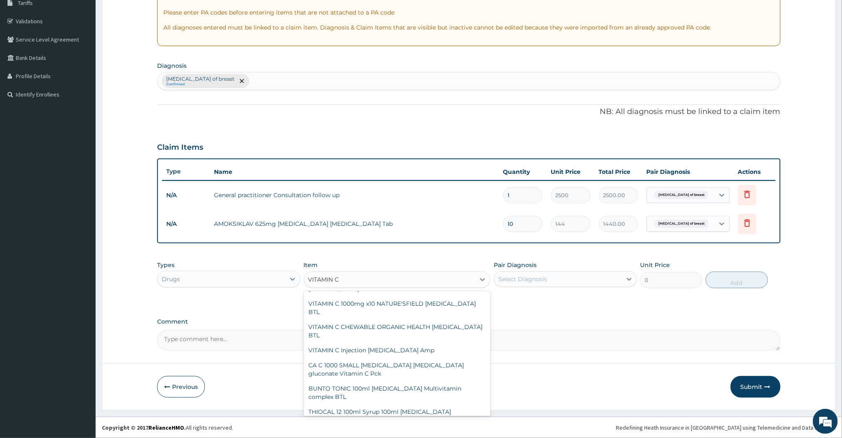
type input "VITAMIN C"
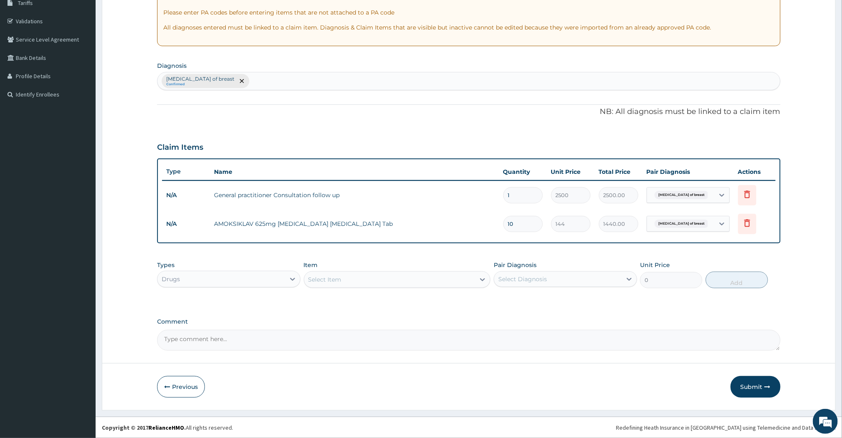
click at [528, 220] on input "10" at bounding box center [524, 224] width 40 height 16
type input "1"
type input "144.00"
type input "14"
type input "2016.00"
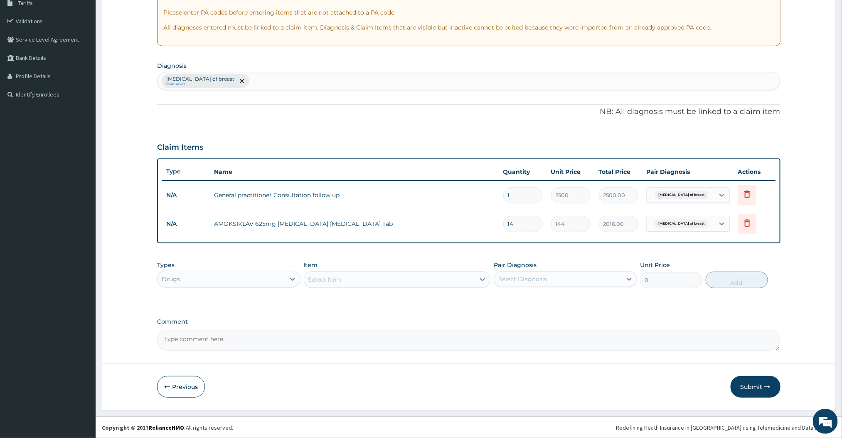
type input "14"
click at [432, 268] on div "Item Select Item" at bounding box center [397, 274] width 187 height 27
click at [414, 278] on div "Select Item" at bounding box center [389, 279] width 171 height 13
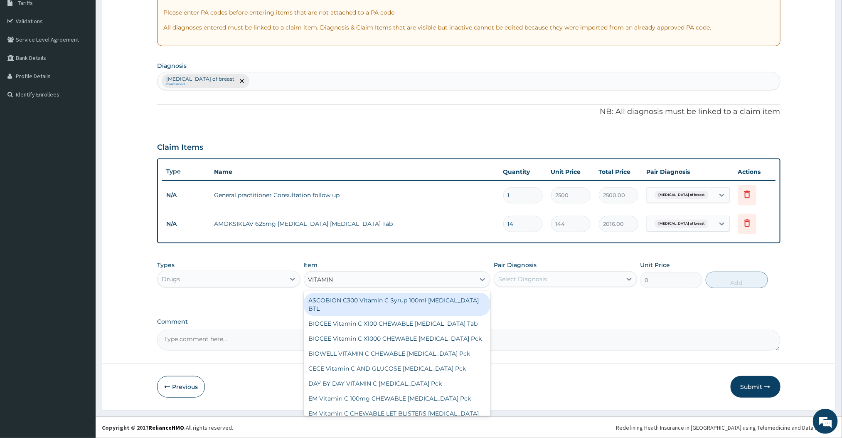
type input "VITAMIN C"
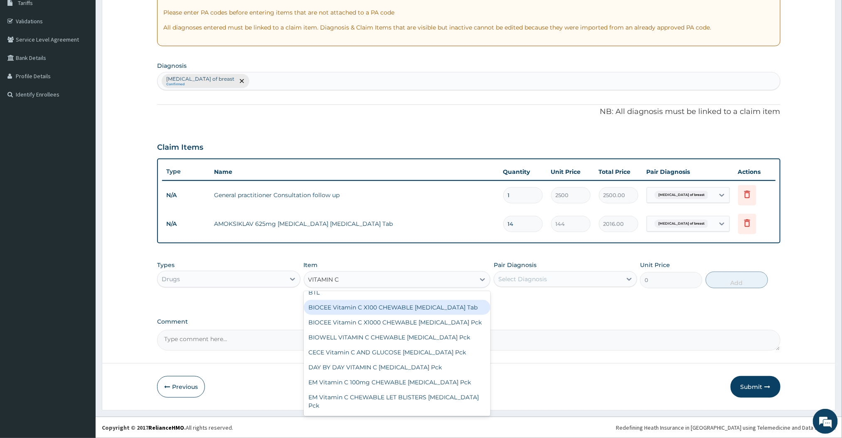
scroll to position [0, 0]
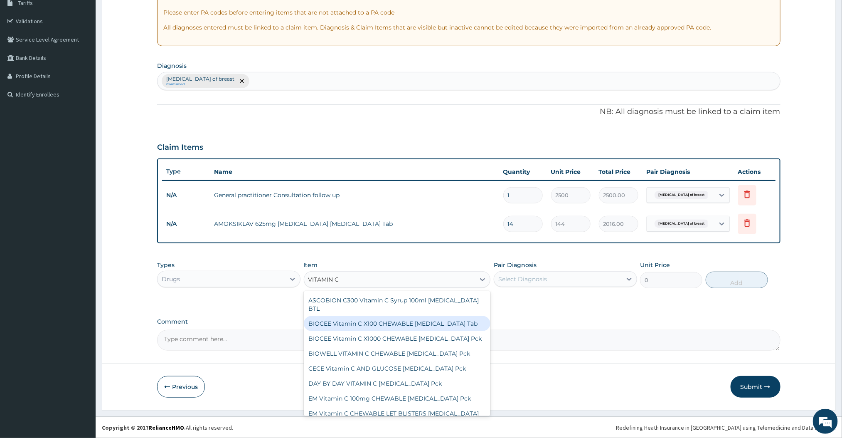
click at [443, 326] on div "BIOCEE Vitamin C X100 CHEWABLE Ascorbic Acid Tab" at bounding box center [397, 323] width 187 height 15
type input "335"
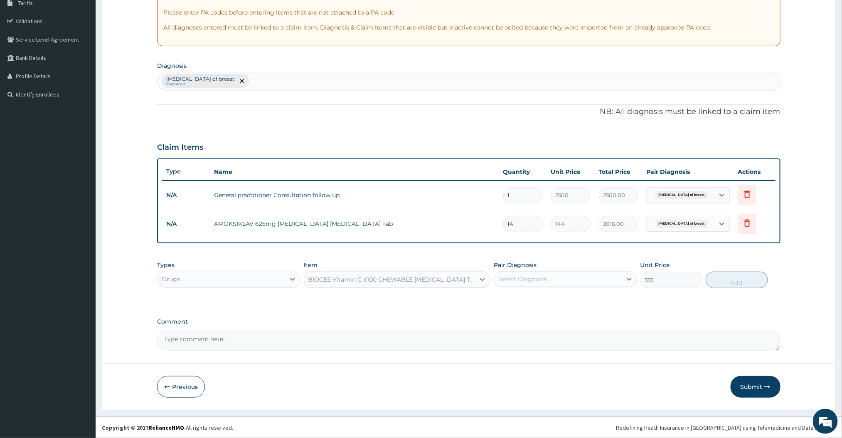
click at [601, 277] on div "Select Diagnosis" at bounding box center [558, 278] width 128 height 13
click at [551, 298] on label "Abscess of breast" at bounding box center [548, 299] width 80 height 8
checkbox input "true"
click at [745, 275] on button "Add" at bounding box center [737, 280] width 62 height 17
type input "0"
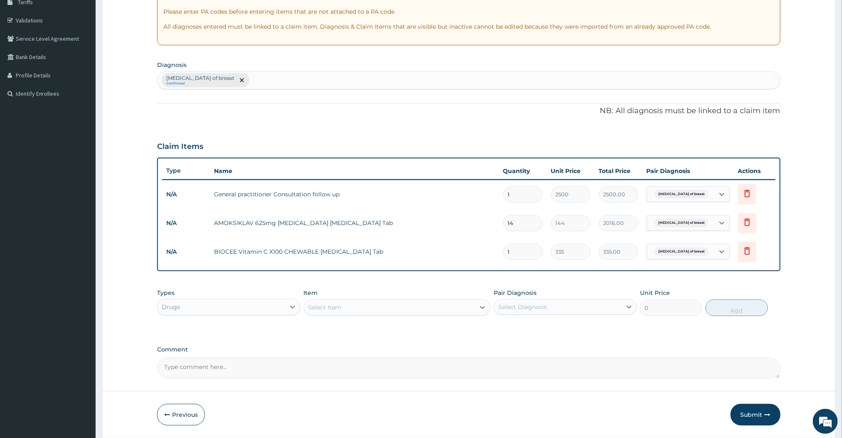
click at [446, 302] on div "Select Item" at bounding box center [389, 307] width 171 height 13
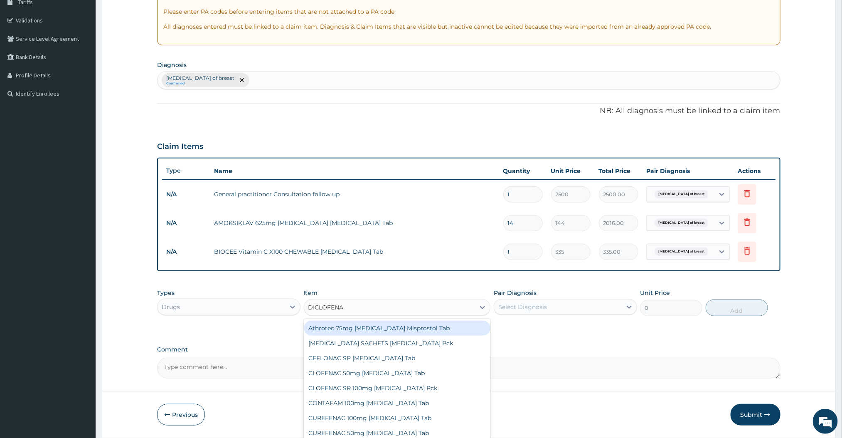
type input "DICLOFENAC"
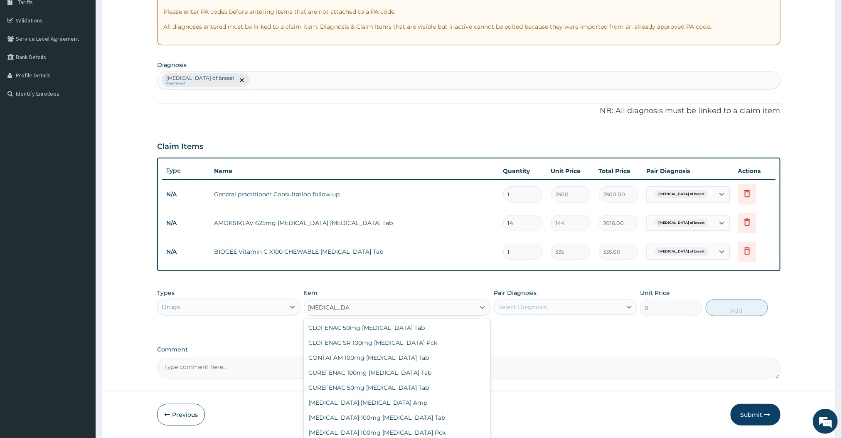
scroll to position [51, 0]
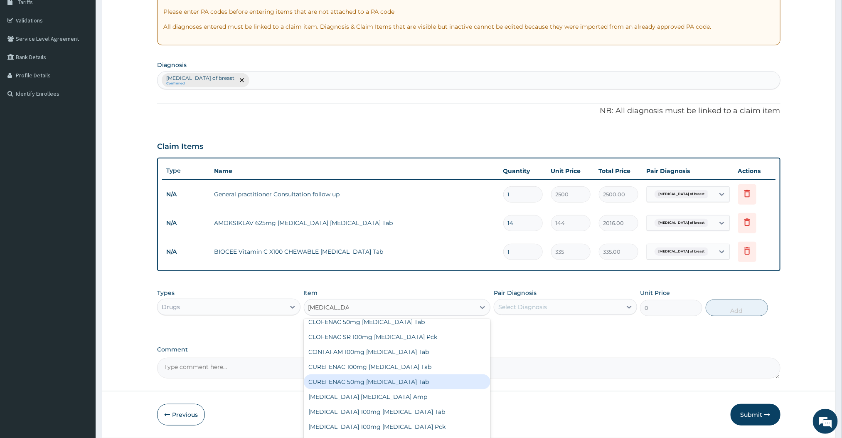
click at [410, 378] on div "CUREFENAC 50mg Diclofenac Tab" at bounding box center [397, 381] width 187 height 15
type input "48"
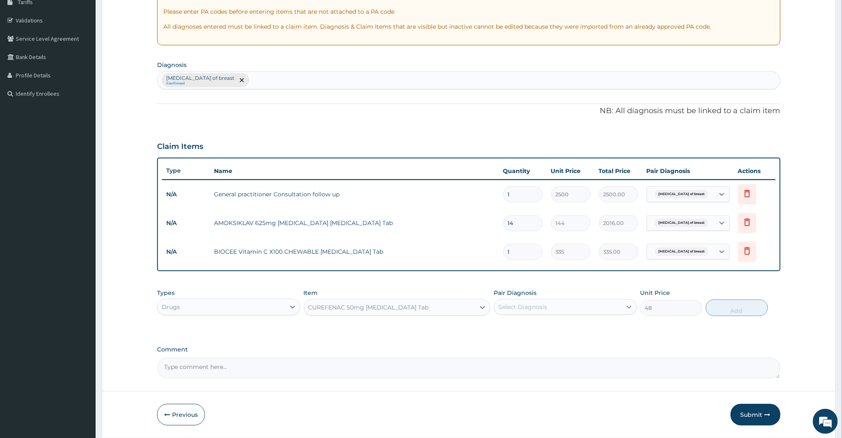
click at [629, 306] on icon at bounding box center [629, 307] width 8 height 8
click at [543, 332] on div "Abscess of breast" at bounding box center [565, 328] width 143 height 17
checkbox input "true"
click at [752, 307] on button "Add" at bounding box center [737, 307] width 62 height 17
type input "0"
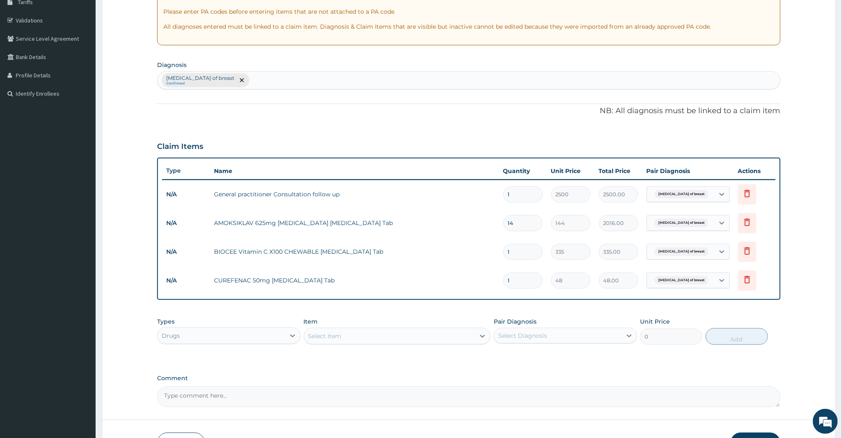
type input "10"
type input "480.00"
type input "10"
click at [520, 258] on input "1" at bounding box center [524, 252] width 40 height 16
type input "0.00"
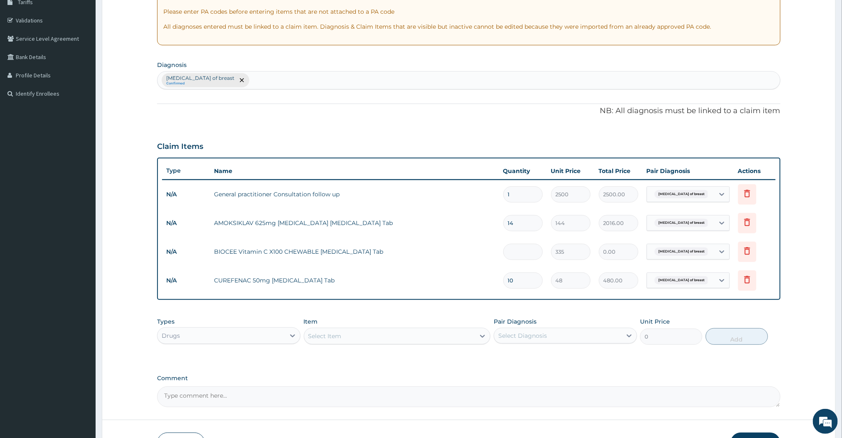
type input "4"
type input "1340.00"
type input "42"
type input "14070.00"
type input "42"
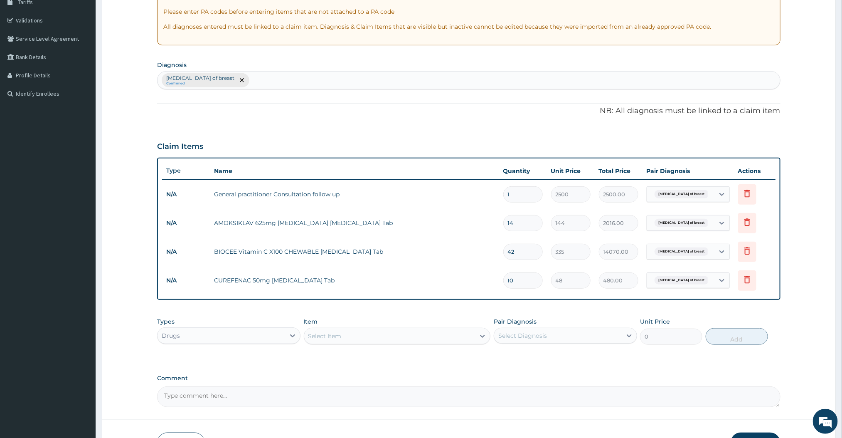
click at [596, 306] on div "PA Code / Prescription Code Enter Code(Secondary Care Only) Encounter Date 14-0…" at bounding box center [468, 171] width 623 height 471
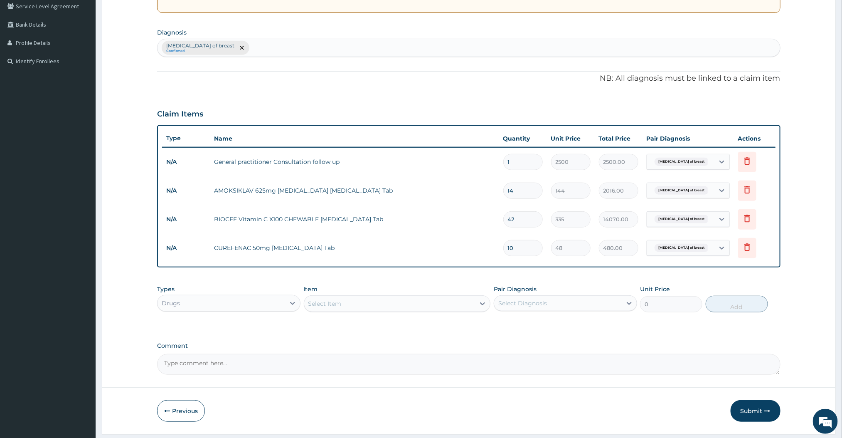
scroll to position [201, 0]
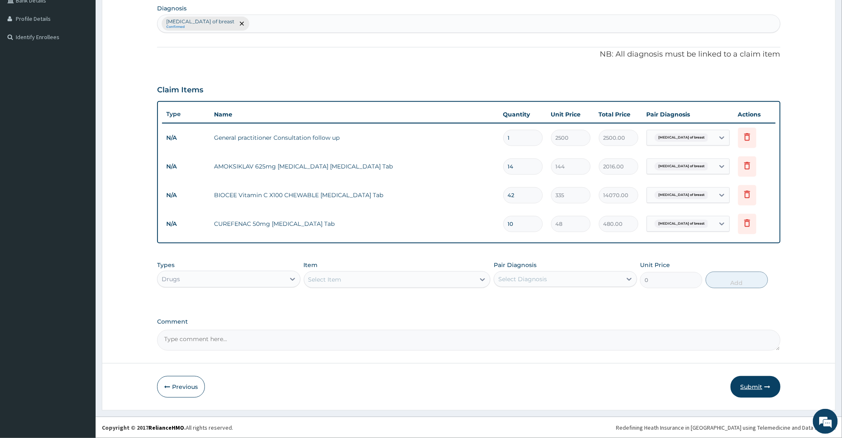
click at [763, 386] on button "Submit" at bounding box center [756, 387] width 50 height 22
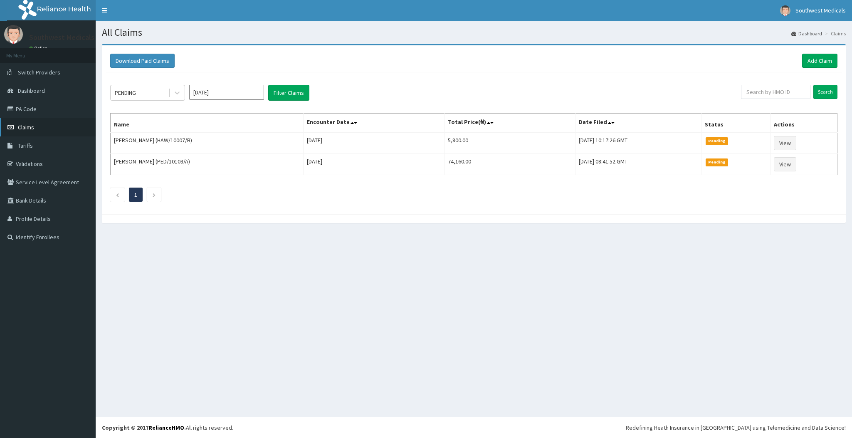
click at [35, 131] on link "Claims" at bounding box center [48, 127] width 96 height 18
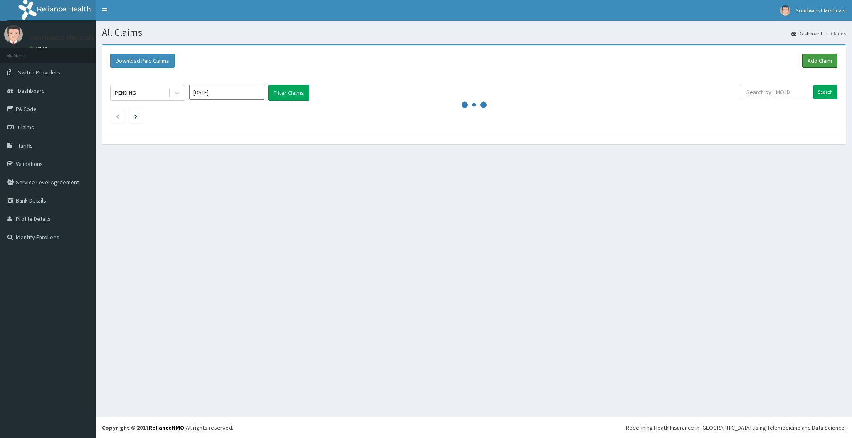
click at [813, 67] on link "Add Claim" at bounding box center [819, 61] width 35 height 14
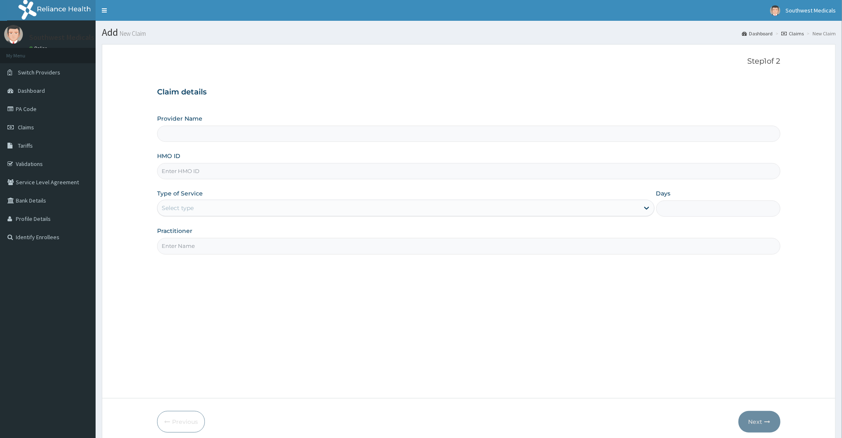
click at [193, 177] on input "HMO ID" at bounding box center [468, 171] width 623 height 16
type input "DAL/10167/F"
type input "Southwest Medicals"
type input "DAL/10167/F"
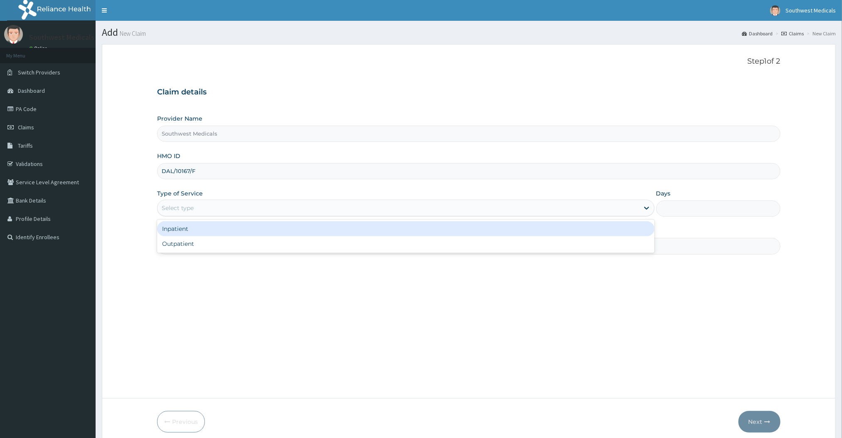
click at [219, 208] on div "Select type" at bounding box center [399, 207] width 482 height 13
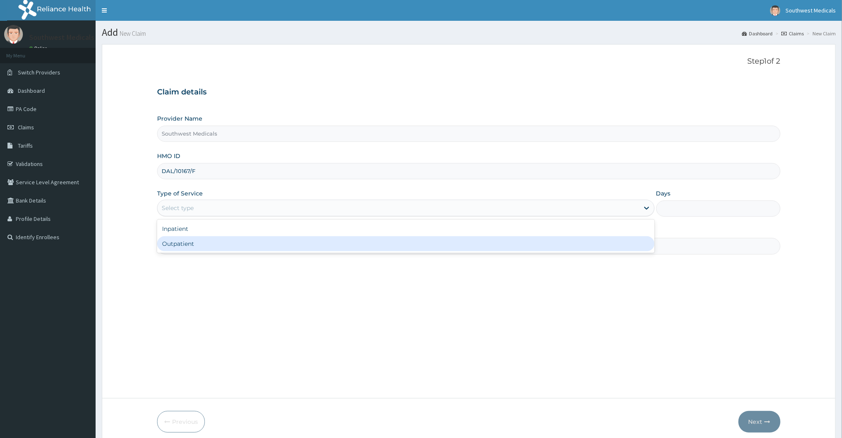
click at [180, 240] on div "Outpatient" at bounding box center [405, 243] width 497 height 15
type input "1"
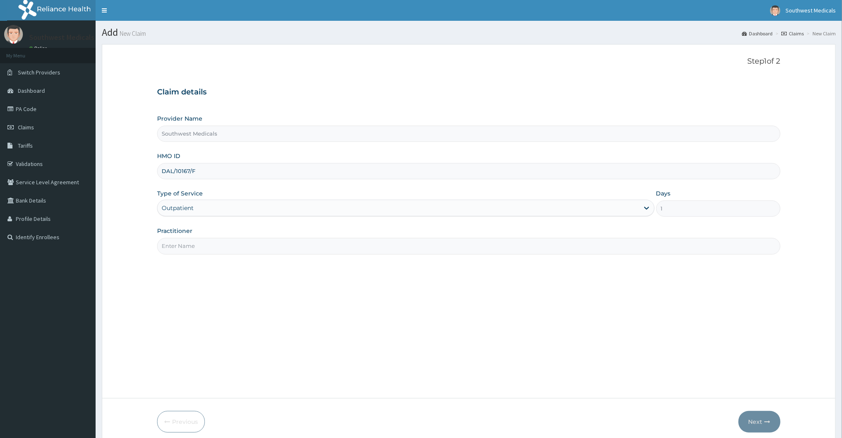
click at [180, 243] on input "Practitioner" at bounding box center [468, 246] width 623 height 16
type input "DOCTOR [PERSON_NAME]"
click at [758, 420] on button "Next" at bounding box center [760, 422] width 42 height 22
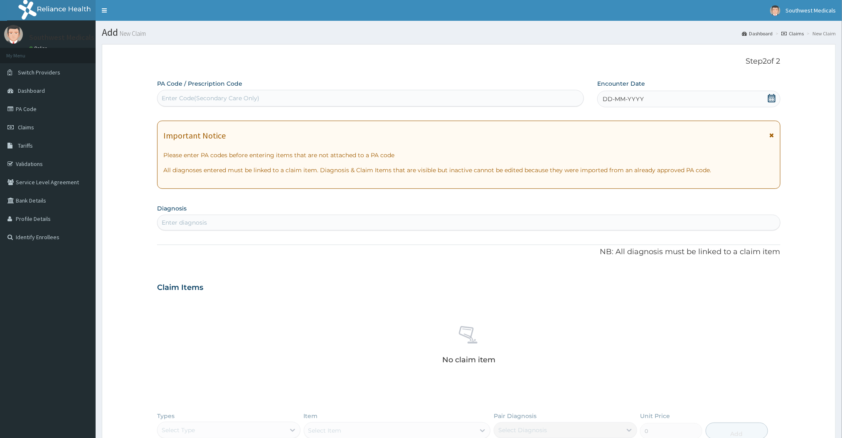
click at [771, 99] on icon at bounding box center [771, 98] width 7 height 8
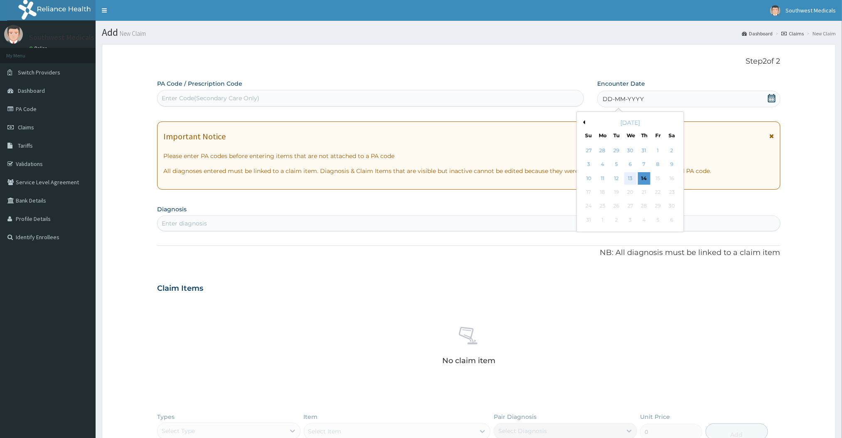
click at [630, 178] on div "13" at bounding box center [631, 178] width 12 height 12
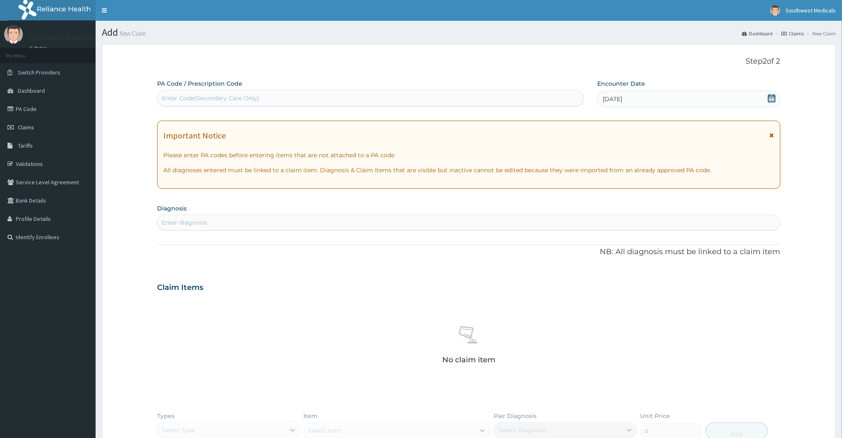
click at [422, 226] on div "Enter diagnosis" at bounding box center [469, 222] width 622 height 13
type input "FULL BLOO"
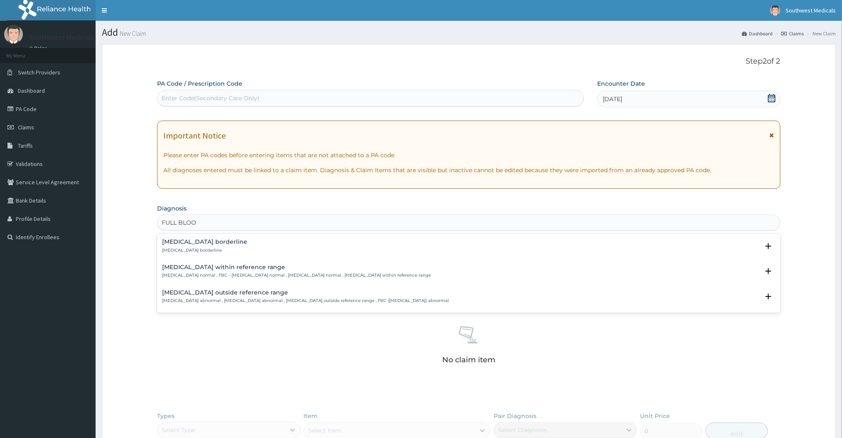
click at [217, 249] on p "Full blood count borderline" at bounding box center [204, 250] width 85 height 6
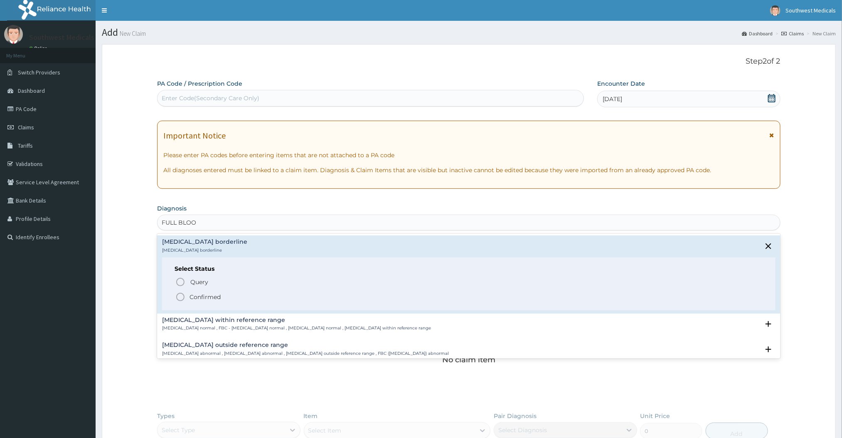
click at [183, 297] on icon "status option filled" at bounding box center [180, 297] width 10 height 10
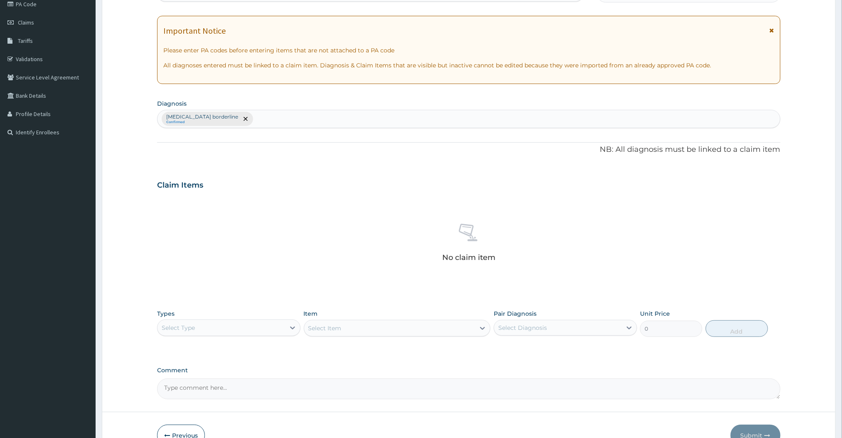
scroll to position [135, 0]
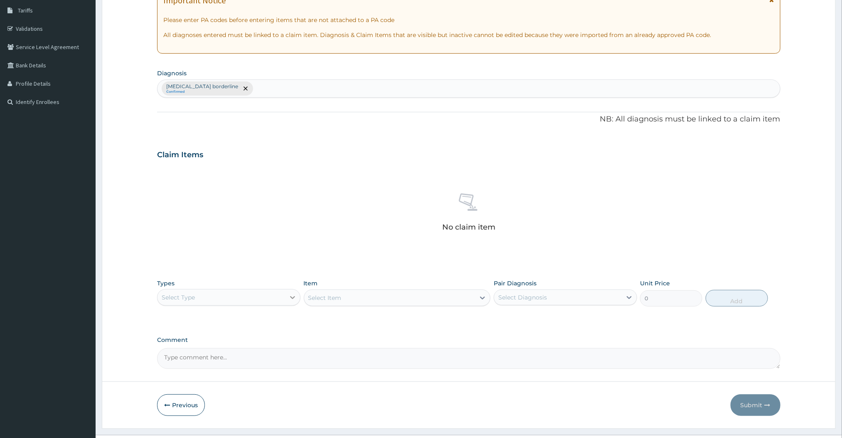
click at [291, 296] on icon at bounding box center [293, 297] width 8 height 8
click at [224, 349] on div "Procedures" at bounding box center [228, 348] width 143 height 15
click at [482, 300] on div "Select Item" at bounding box center [397, 297] width 187 height 17
click at [245, 89] on span "remove selection option" at bounding box center [245, 88] width 7 height 7
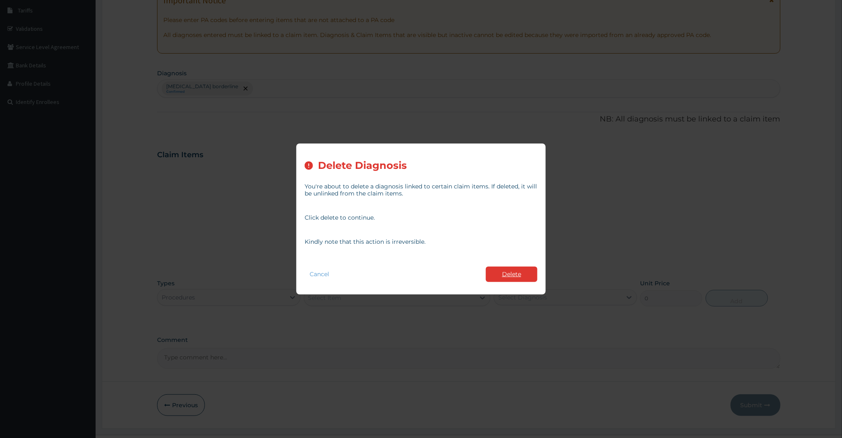
click at [514, 269] on button "Delete" at bounding box center [512, 274] width 52 height 15
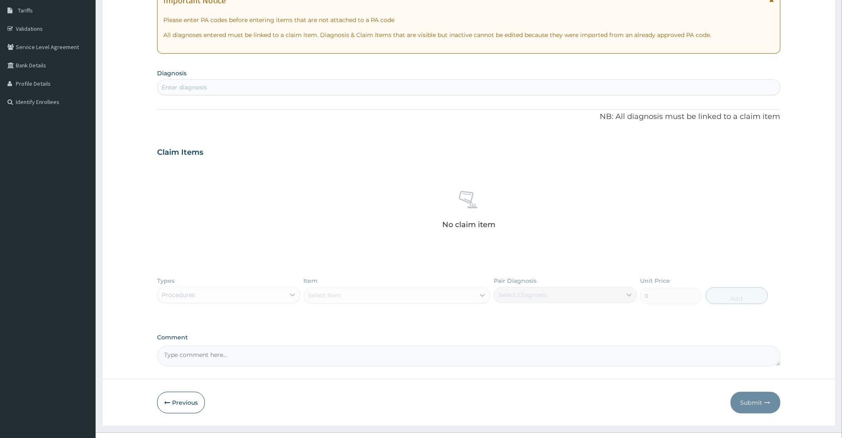
click at [180, 79] on section "Diagnosis Enter diagnosis" at bounding box center [468, 81] width 623 height 28
click at [175, 85] on div "Enter diagnosis" at bounding box center [184, 87] width 45 height 8
type input "MP"
click at [298, 127] on div "PA Code / Prescription Code Enter Code(Secondary Care Only) Encounter Date 13-0…" at bounding box center [468, 155] width 623 height 422
click at [220, 90] on div "Enter diagnosis" at bounding box center [469, 87] width 622 height 13
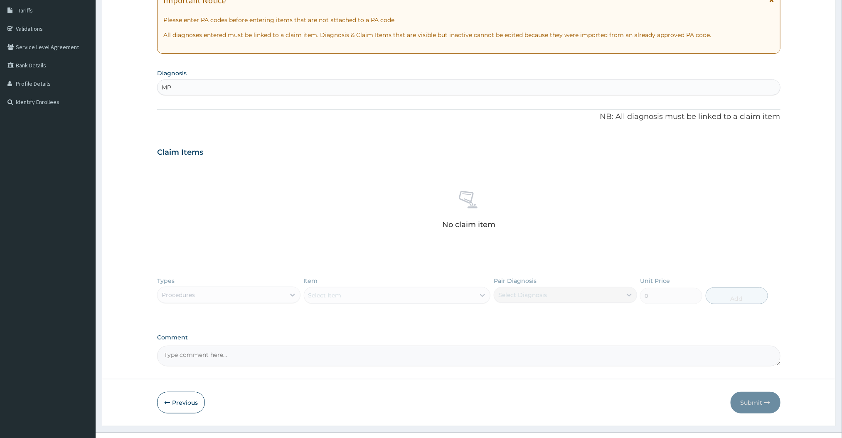
type input "M"
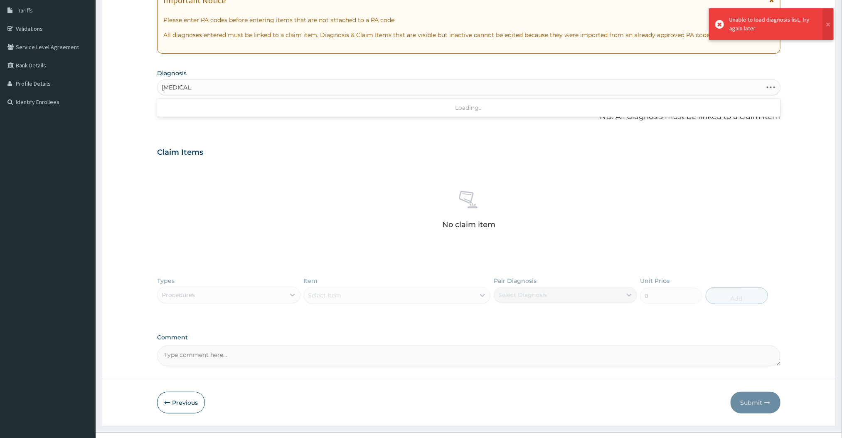
type input "[MEDICAL_DATA]"
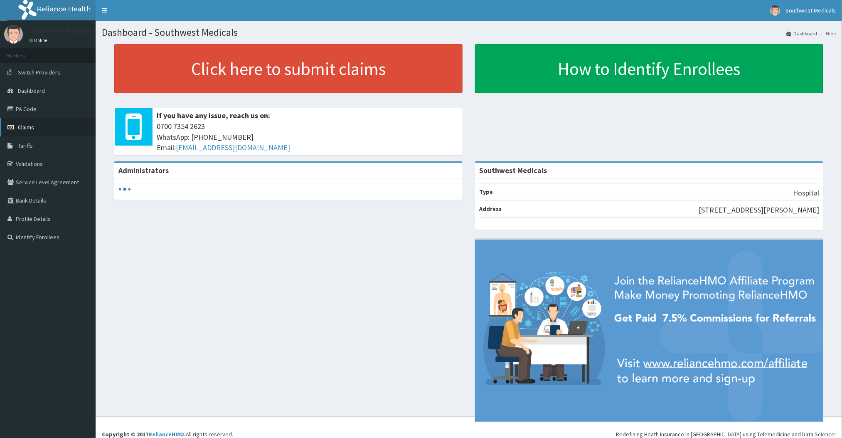
click at [30, 133] on link "Claims" at bounding box center [48, 127] width 96 height 18
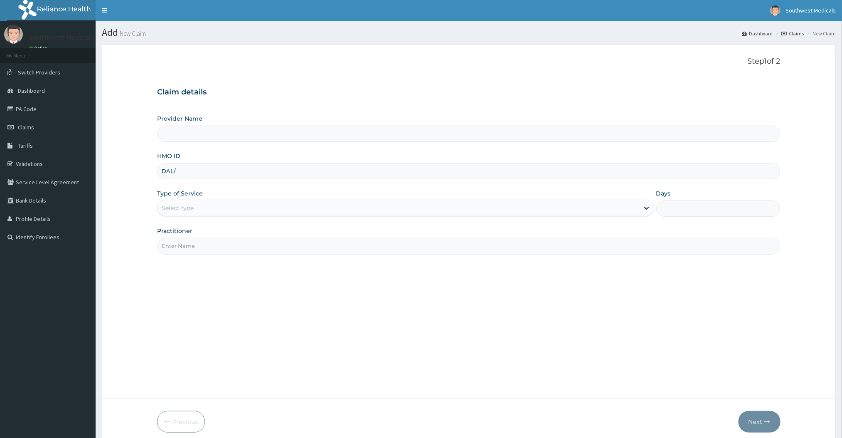
type input "DAL/10167/F"
click at [228, 212] on div "Select type" at bounding box center [399, 207] width 482 height 13
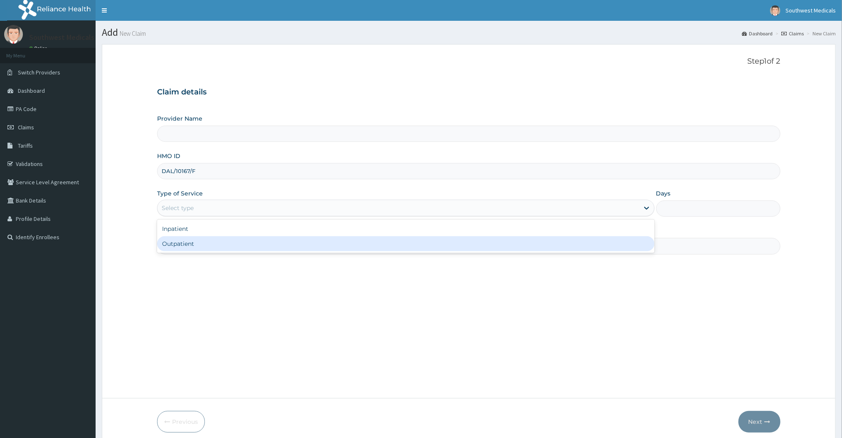
click at [185, 245] on div "Outpatient" at bounding box center [405, 243] width 497 height 15
type input "1"
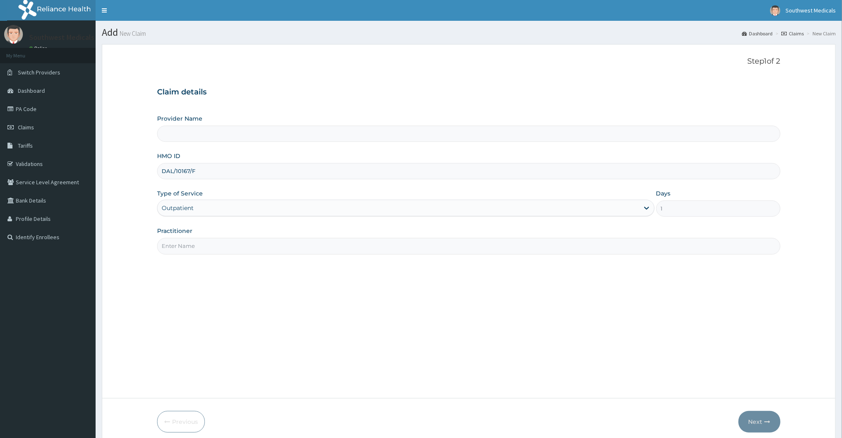
click at [181, 249] on input "Practitioner" at bounding box center [468, 246] width 623 height 16
type input "DOCTOR [PERSON_NAME]"
click at [750, 413] on button "Next" at bounding box center [760, 422] width 42 height 22
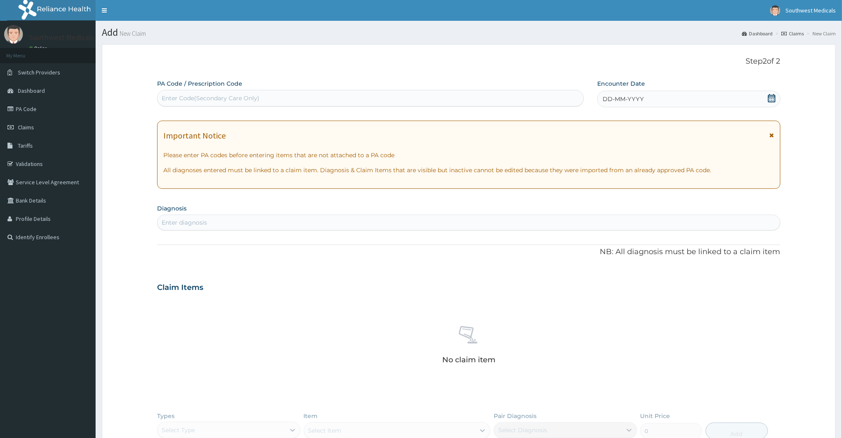
click at [201, 219] on div "Enter diagnosis" at bounding box center [184, 222] width 45 height 8
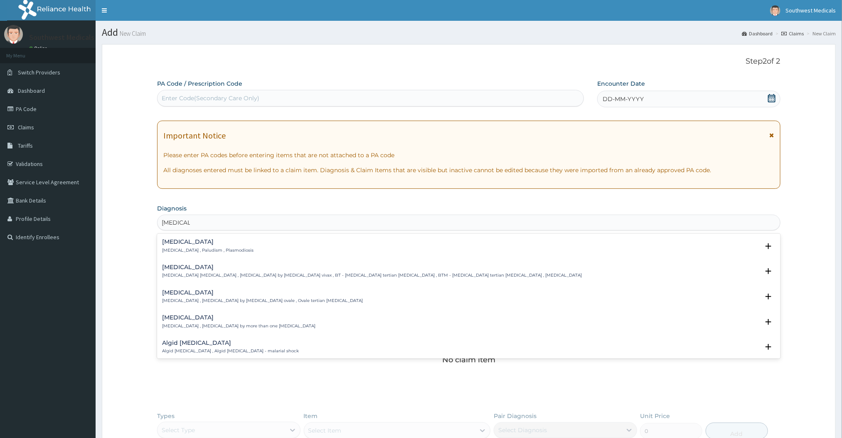
type input "[MEDICAL_DATA]"
